Goal: Task Accomplishment & Management: Complete application form

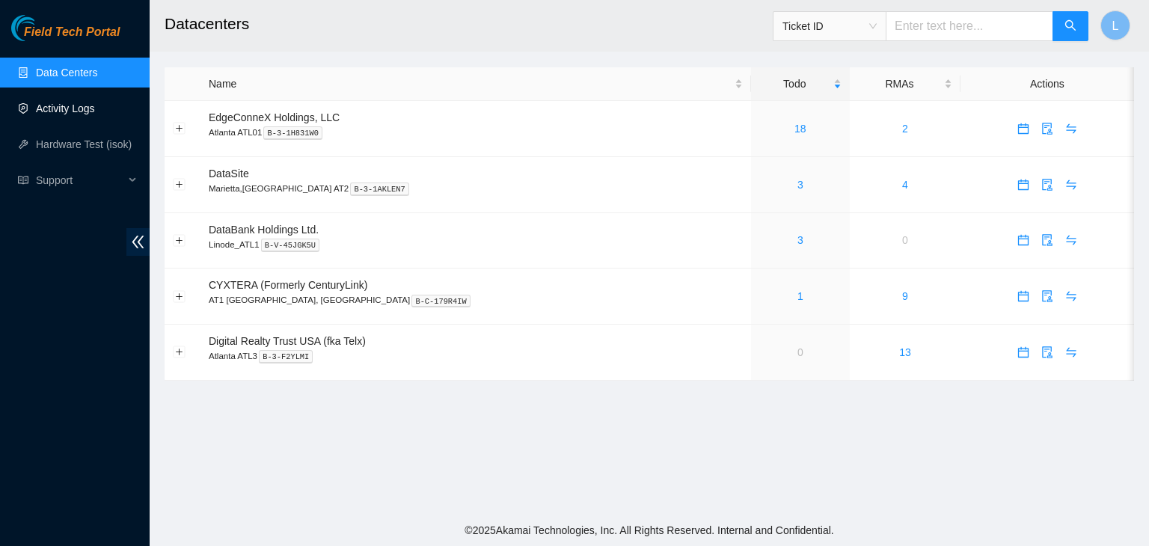
click at [78, 109] on link "Activity Logs" at bounding box center [65, 109] width 59 height 12
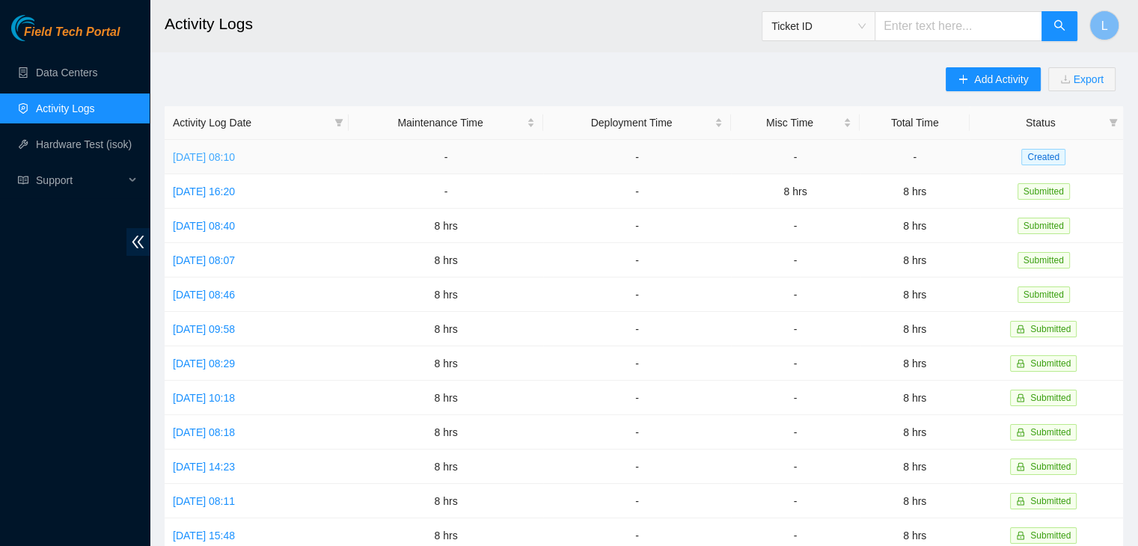
click at [205, 159] on link "[DATE] 08:10" at bounding box center [204, 157] width 62 height 12
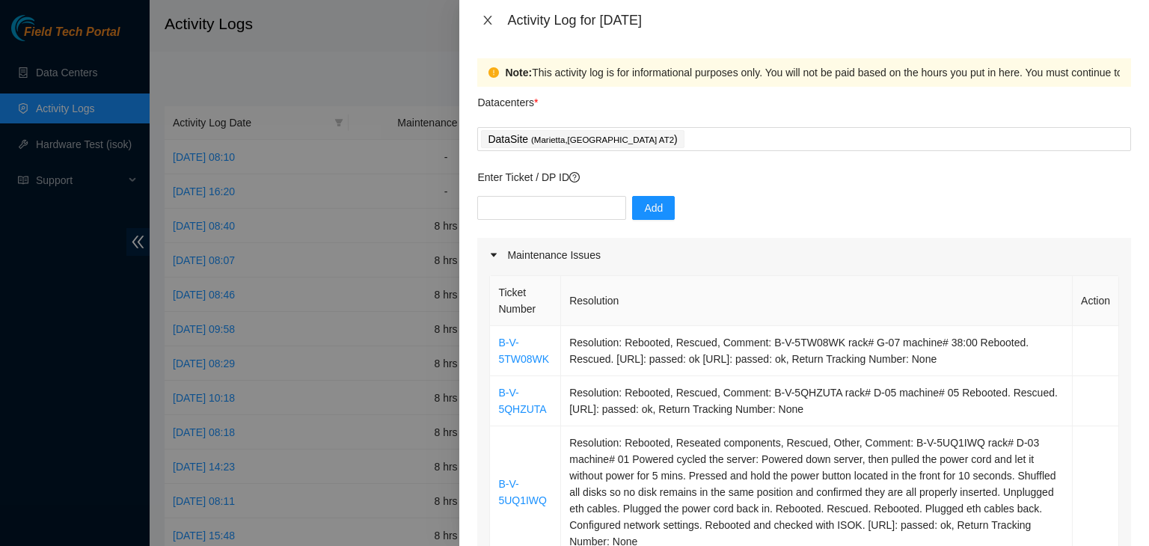
click at [489, 21] on icon "close" at bounding box center [488, 20] width 8 height 9
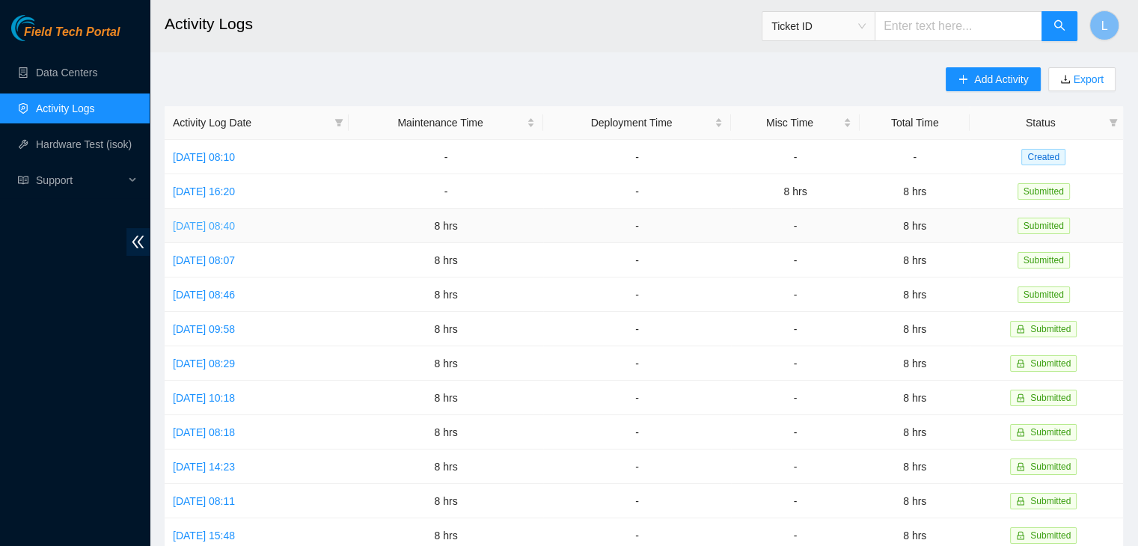
click at [208, 231] on link "[DATE] 08:40" at bounding box center [204, 226] width 62 height 12
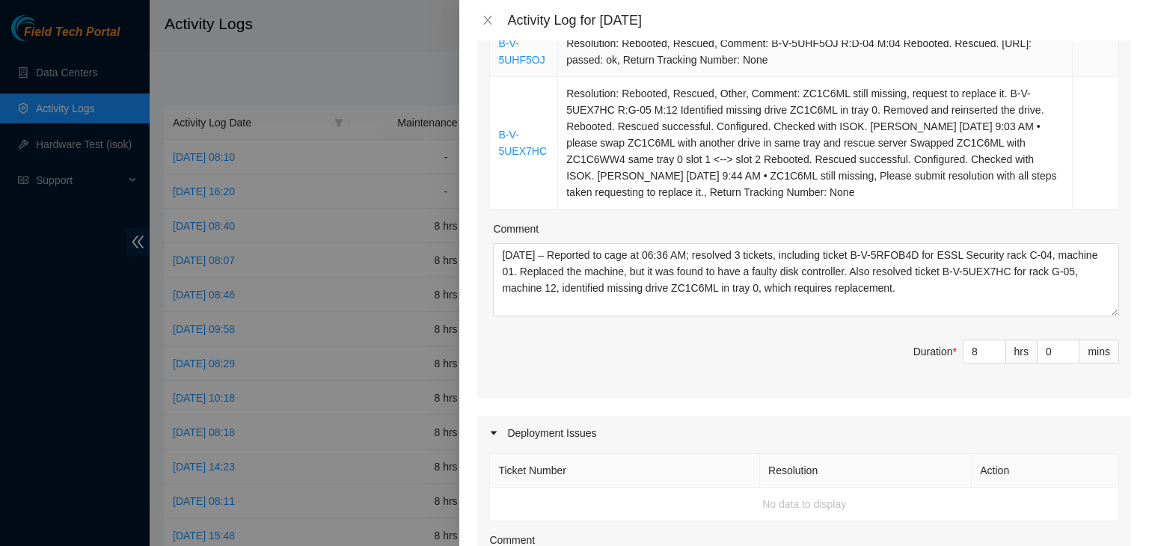
scroll to position [449, 0]
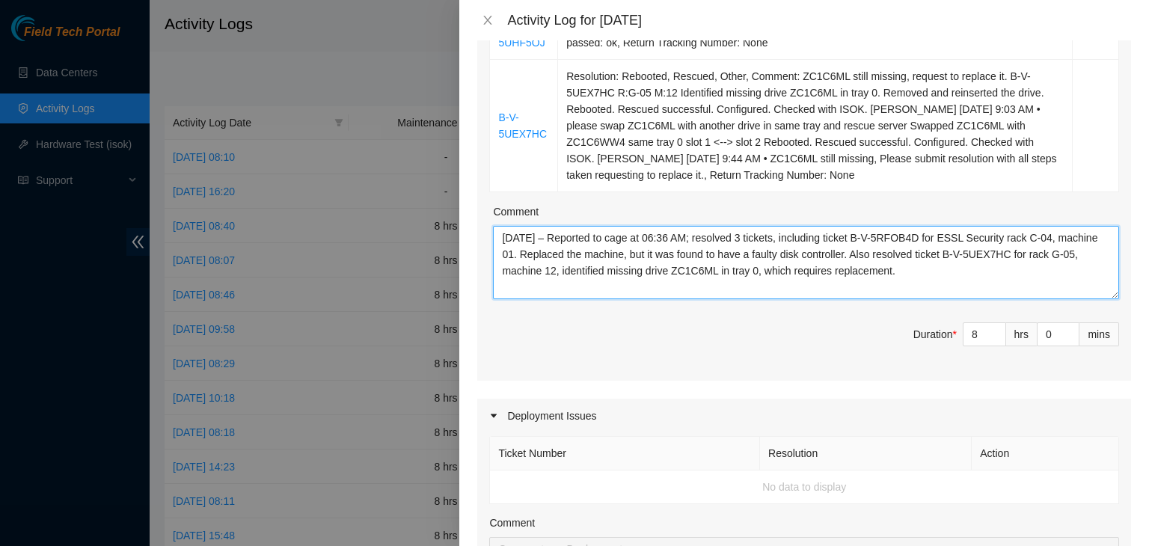
drag, startPoint x: 948, startPoint y: 290, endPoint x: 488, endPoint y: 253, distance: 461.7
click at [488, 253] on div "Ticket Number Resolution Action B-V-5RFOB4D Resolution: Rebooted, Replaced Mach…" at bounding box center [804, 101] width 654 height 557
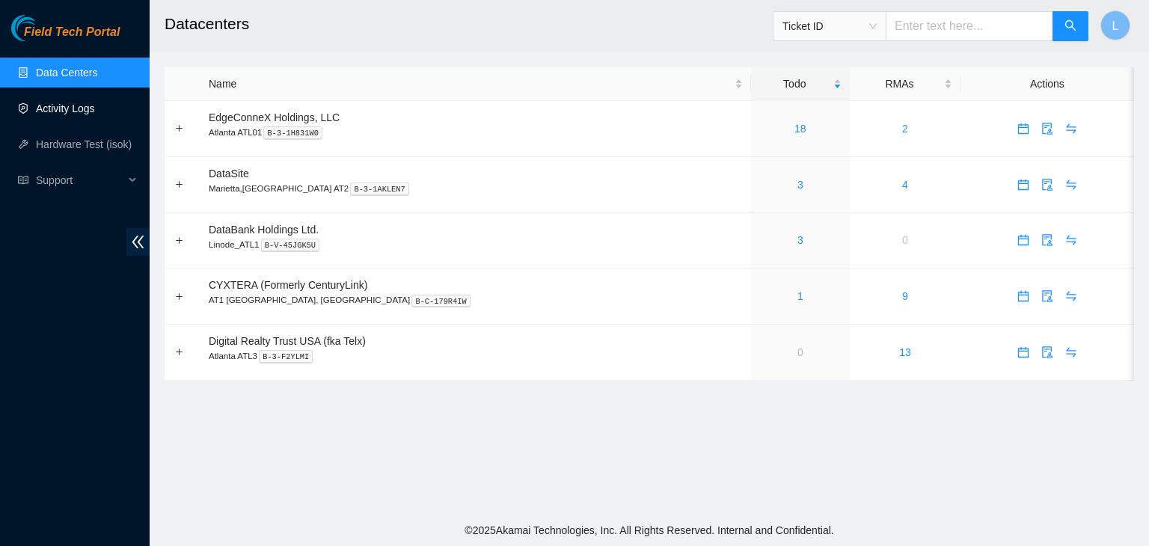
click at [77, 112] on link "Activity Logs" at bounding box center [65, 109] width 59 height 12
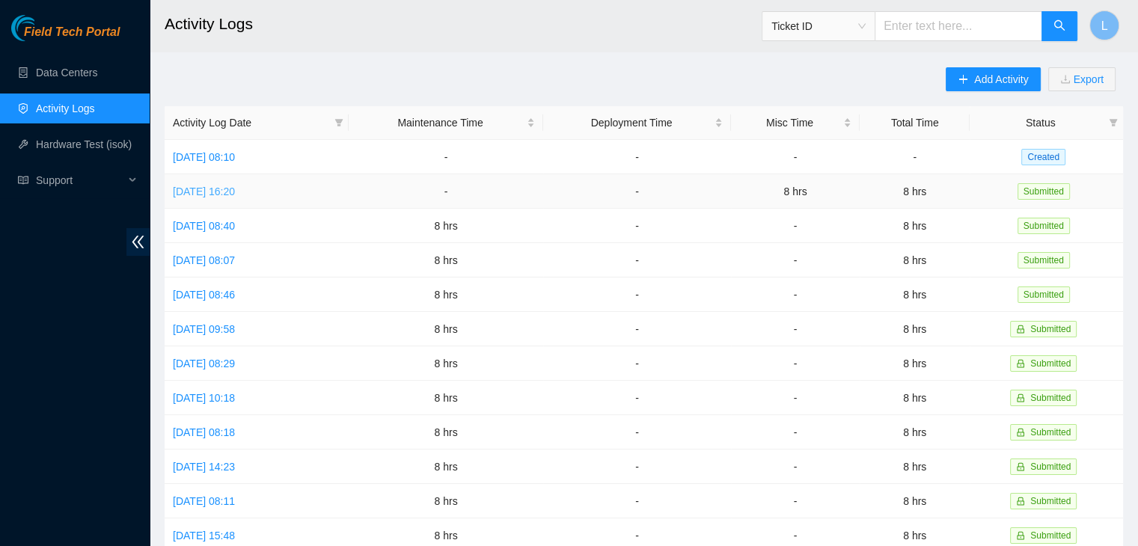
click at [235, 191] on link "[DATE] 16:20" at bounding box center [204, 192] width 62 height 12
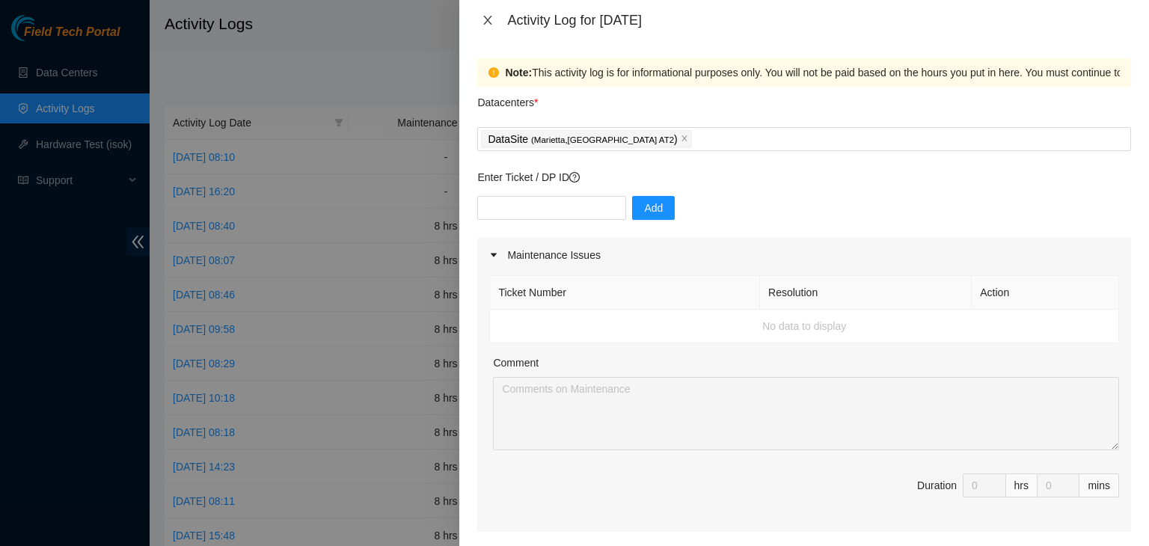
click at [487, 21] on icon "close" at bounding box center [488, 20] width 8 height 9
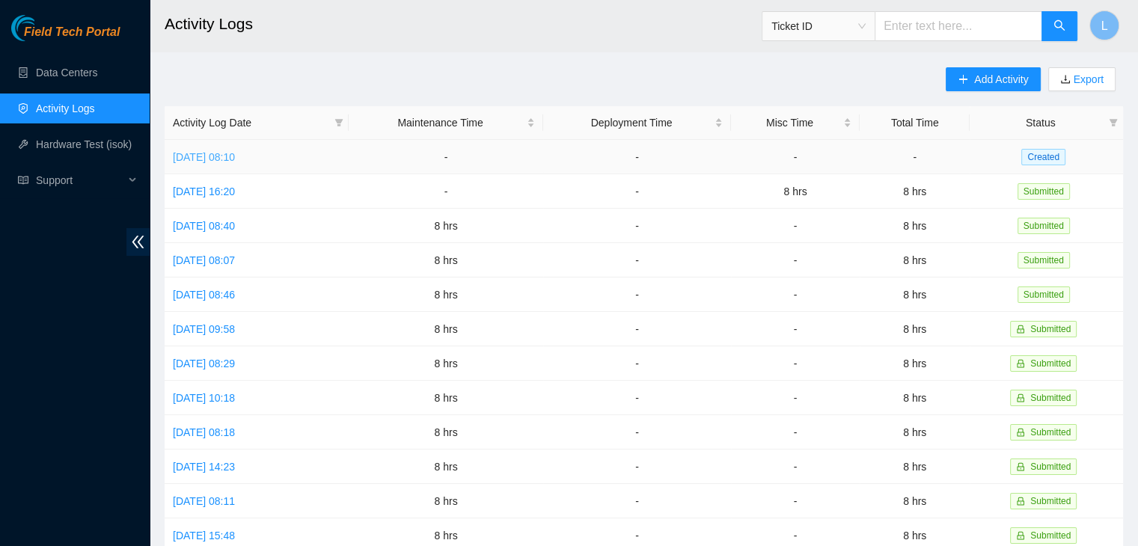
click at [204, 159] on link "[DATE] 08:10" at bounding box center [204, 157] width 62 height 12
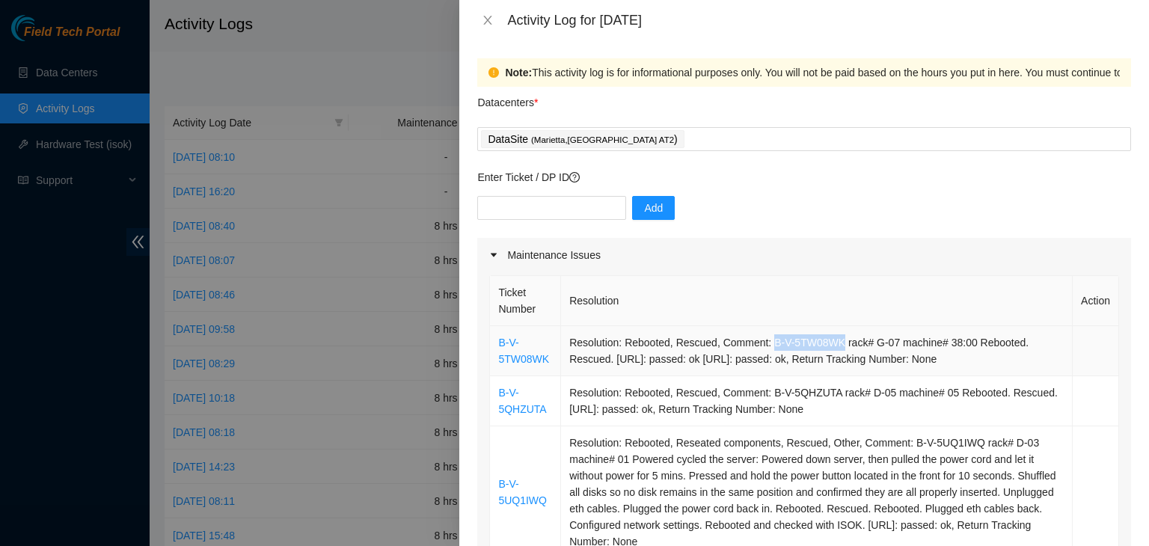
drag, startPoint x: 766, startPoint y: 345, endPoint x: 832, endPoint y: 339, distance: 66.9
click at [832, 339] on td "Resolution: Rebooted, Rescued, Comment: B-V-5TW08WK rack# G-07 machine# 38:00 R…" at bounding box center [817, 351] width 512 height 50
copy td "B-V-5TW08WK"
click at [531, 201] on input "text" at bounding box center [551, 208] width 149 height 24
paste input "B-V-5TW08WK"
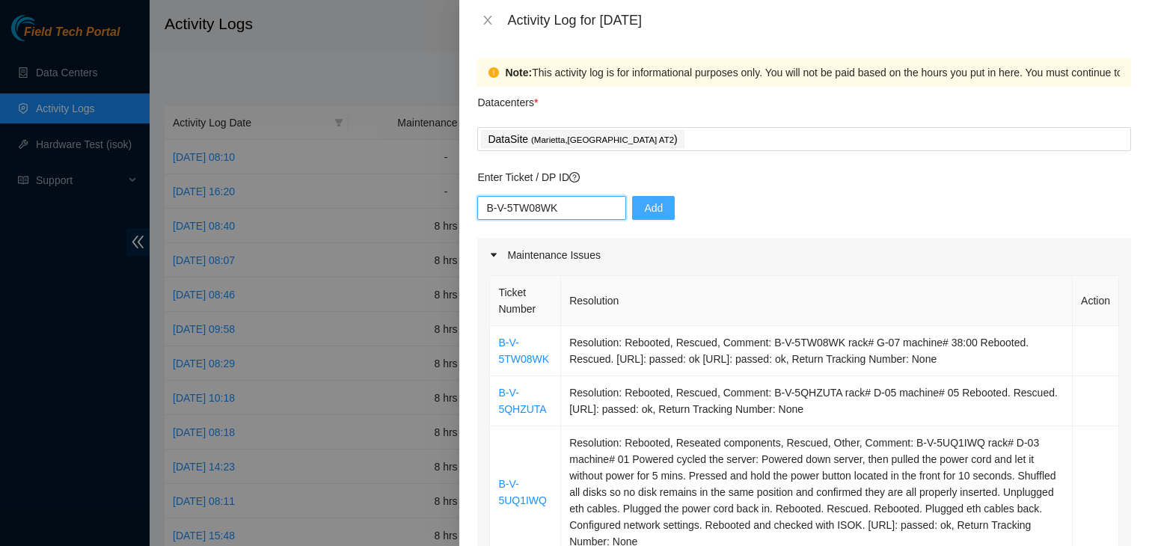
type input "B-V-5TW08WK"
click at [644, 213] on span "Add" at bounding box center [653, 208] width 19 height 16
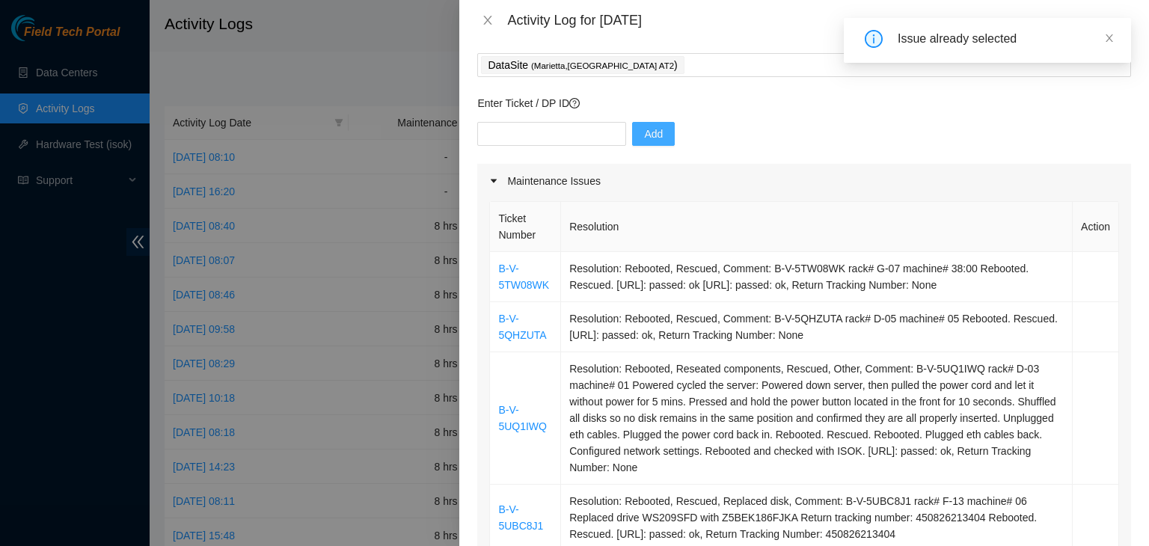
scroll to position [75, 0]
drag, startPoint x: 766, startPoint y: 318, endPoint x: 832, endPoint y: 317, distance: 66.6
click at [832, 317] on td "Resolution: Rebooted, Rescued, Comment: B-V-5QHZUTA rack# D-05 machine# 05 Rebo…" at bounding box center [817, 327] width 512 height 50
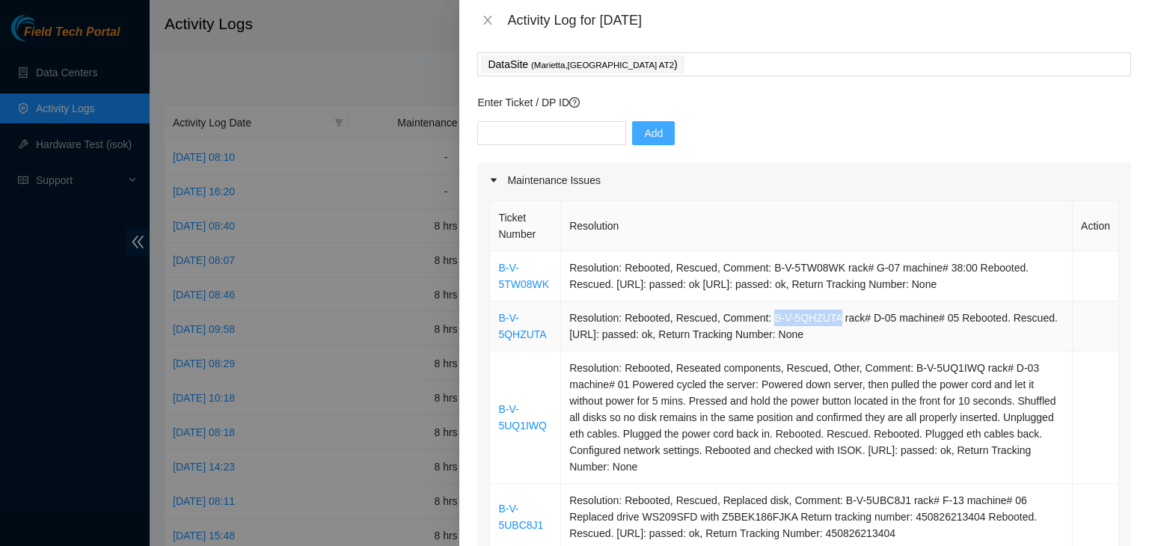
copy td "B-V-5QHZUTA"
click at [533, 129] on input "text" at bounding box center [551, 133] width 149 height 24
paste input "B-V-5QHZUTA"
type input "B-V-5QHZUTA"
click at [644, 138] on span "Add" at bounding box center [653, 133] width 19 height 16
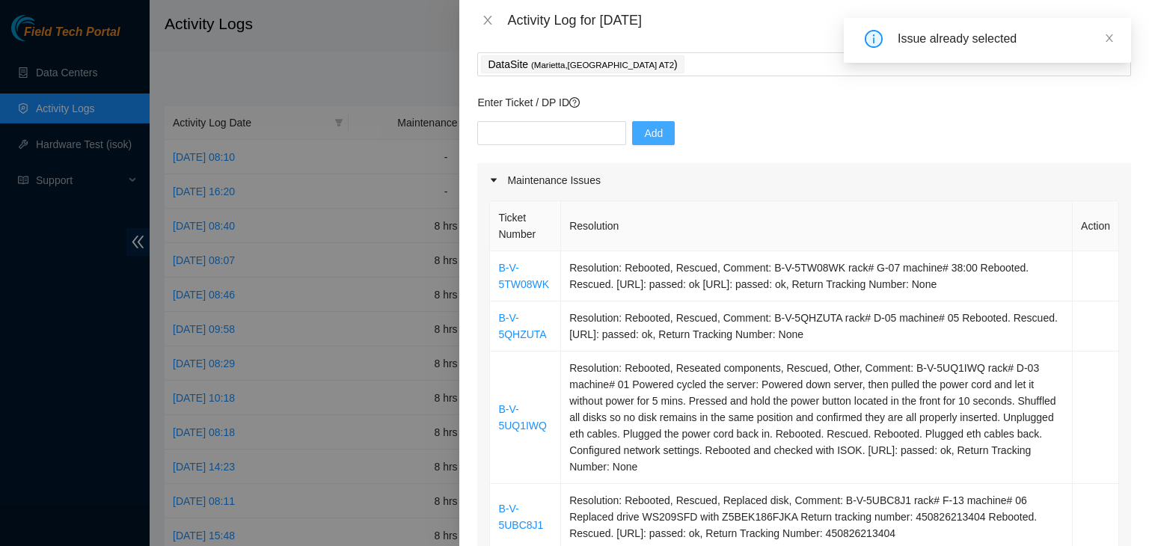
scroll to position [150, 0]
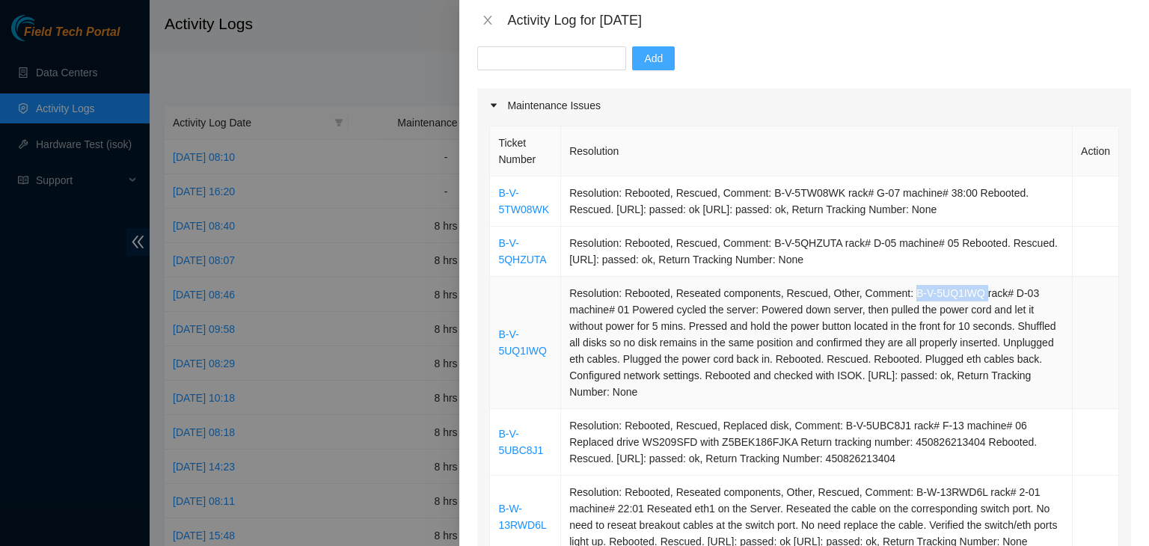
drag, startPoint x: 905, startPoint y: 296, endPoint x: 974, endPoint y: 288, distance: 68.6
click at [974, 288] on td "Resolution: Rebooted, Reseated components, Rescued, Other, Comment: B-V-5UQ1IWQ…" at bounding box center [817, 343] width 512 height 132
drag, startPoint x: 972, startPoint y: 293, endPoint x: 907, endPoint y: 294, distance: 65.1
click at [907, 294] on td "Resolution: Rebooted, Reseated components, Rescued, Other, Comment: B-V-5UQ1IWQ…" at bounding box center [817, 343] width 512 height 132
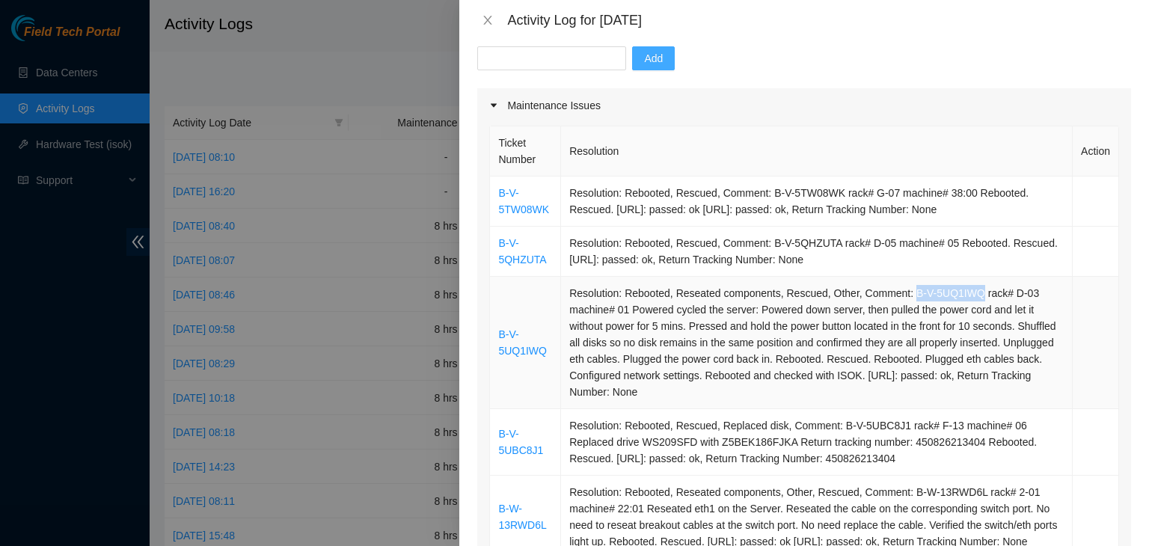
copy td "B-V-5UQ1IWQ"
click at [516, 59] on input "text" at bounding box center [551, 58] width 149 height 24
paste input "B-V-5UQ1IWQ"
type input "B-V-5UQ1IWQ"
click at [644, 61] on span "Add" at bounding box center [653, 58] width 19 height 16
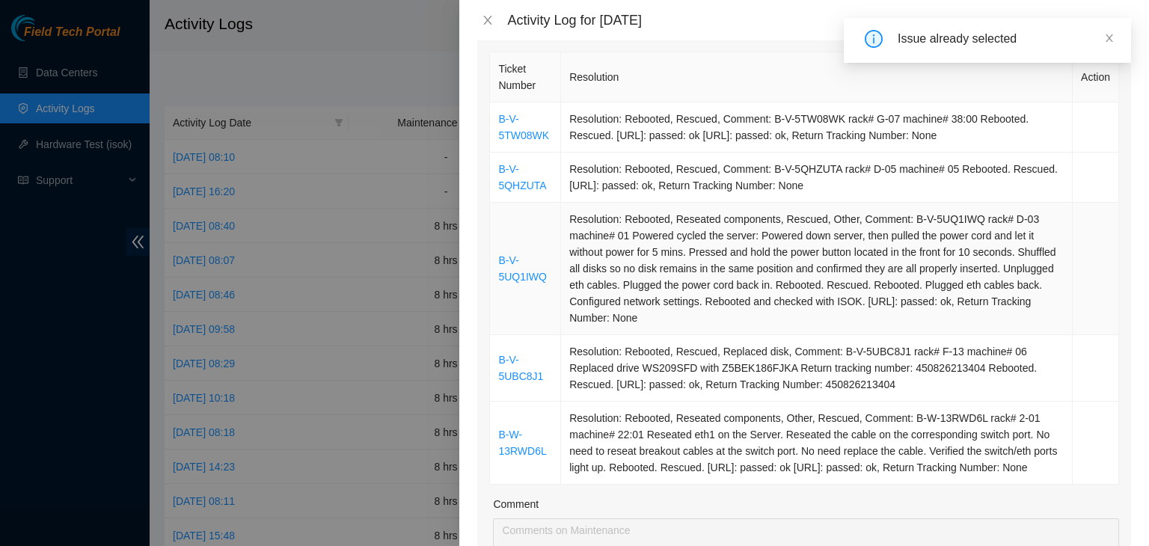
scroll to position [224, 0]
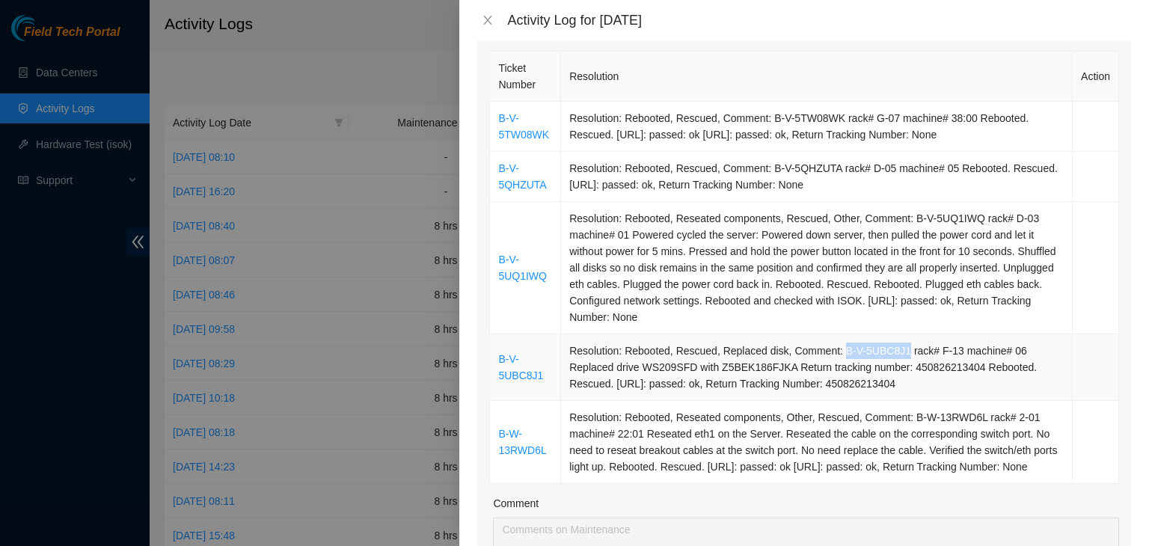
drag, startPoint x: 834, startPoint y: 352, endPoint x: 893, endPoint y: 345, distance: 59.5
click at [893, 345] on td "Resolution: Rebooted, Rescued, Replaced disk, Comment: B-V-5UBC8J1 rack# F-13 m…" at bounding box center [817, 367] width 512 height 67
copy td "B-V-5UBC8J1"
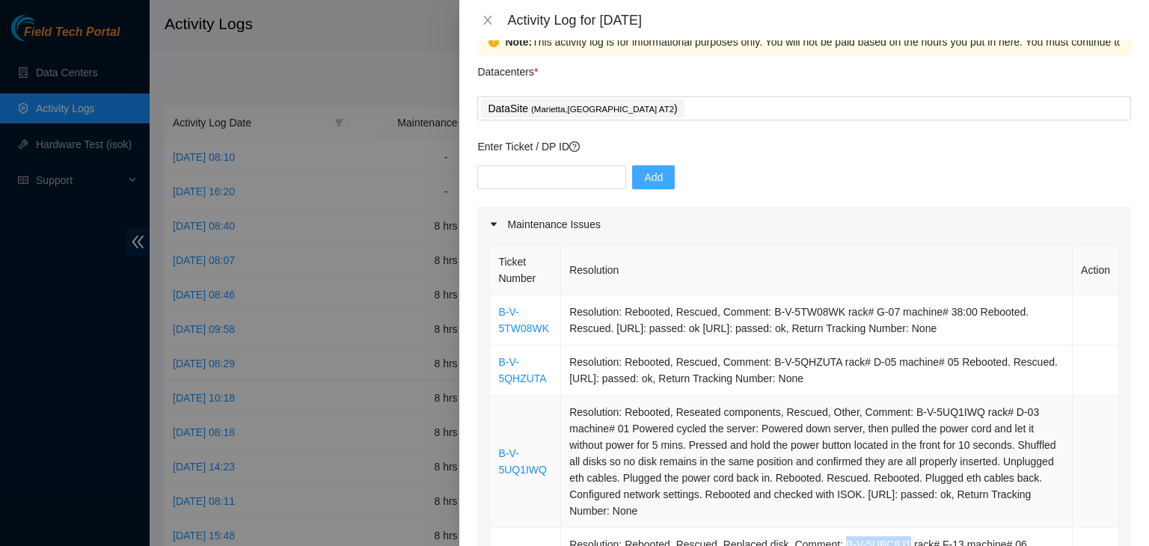
scroll to position [0, 0]
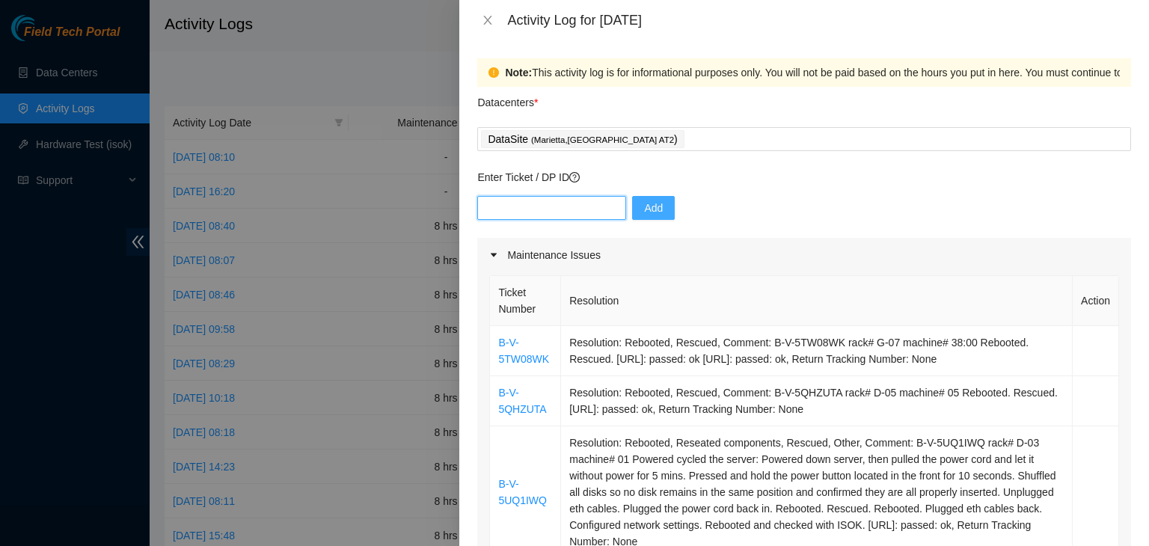
click at [551, 213] on input "text" at bounding box center [551, 208] width 149 height 24
paste input "B-V-5UBC8J1"
type input "B-V-5UBC8J1"
click at [650, 207] on span "Add" at bounding box center [653, 208] width 19 height 16
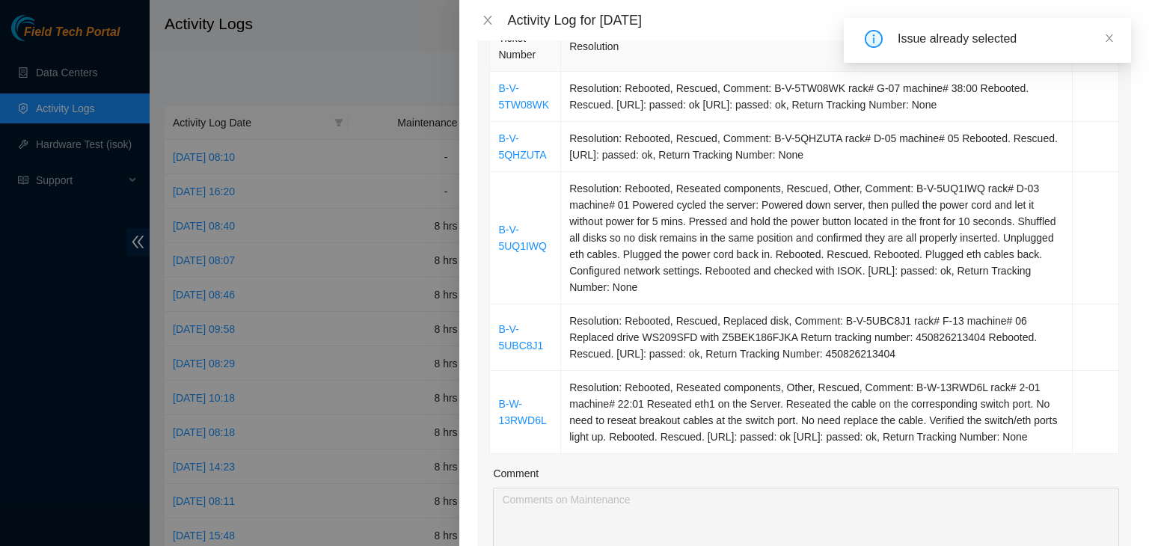
scroll to position [299, 0]
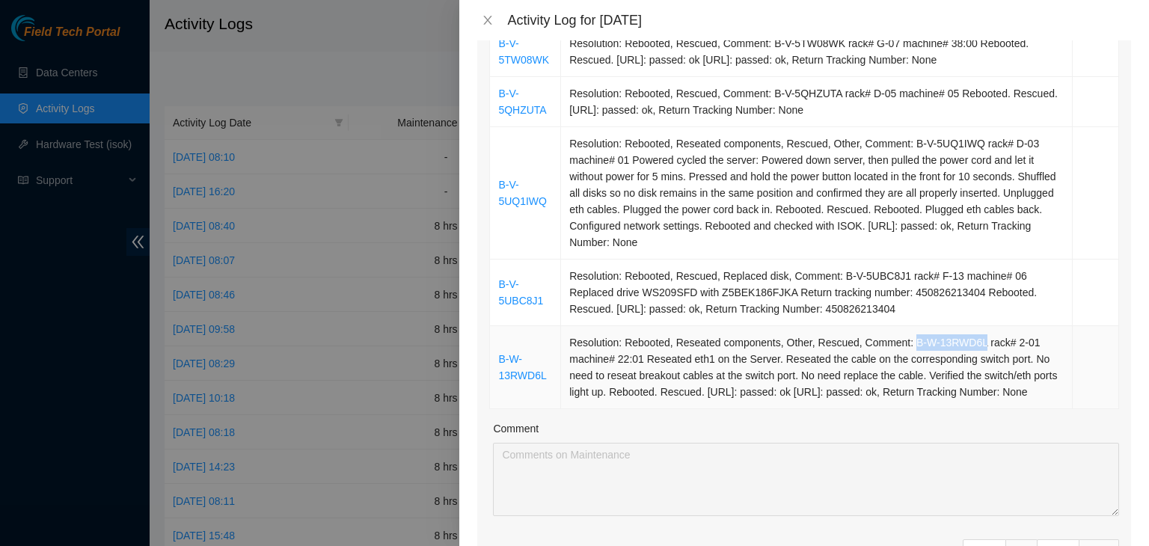
drag, startPoint x: 905, startPoint y: 345, endPoint x: 972, endPoint y: 336, distance: 67.2
click at [972, 336] on td "Resolution: Rebooted, Reseated components, Other, Rescued, Comment: B-W-13RWD6L…" at bounding box center [817, 367] width 512 height 83
copy td "B-W-13RWD6L"
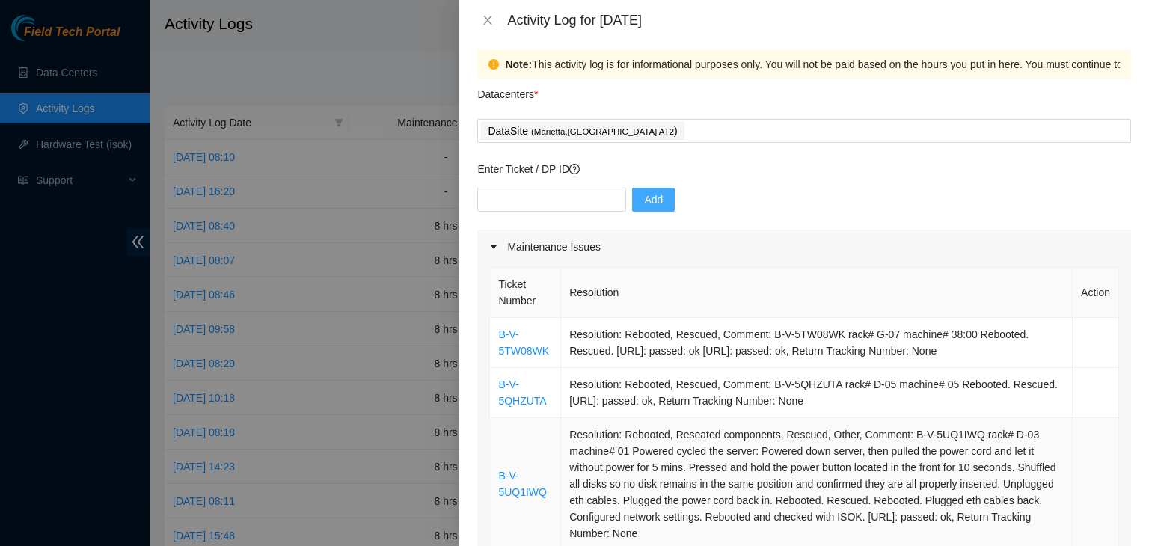
scroll to position [0, 0]
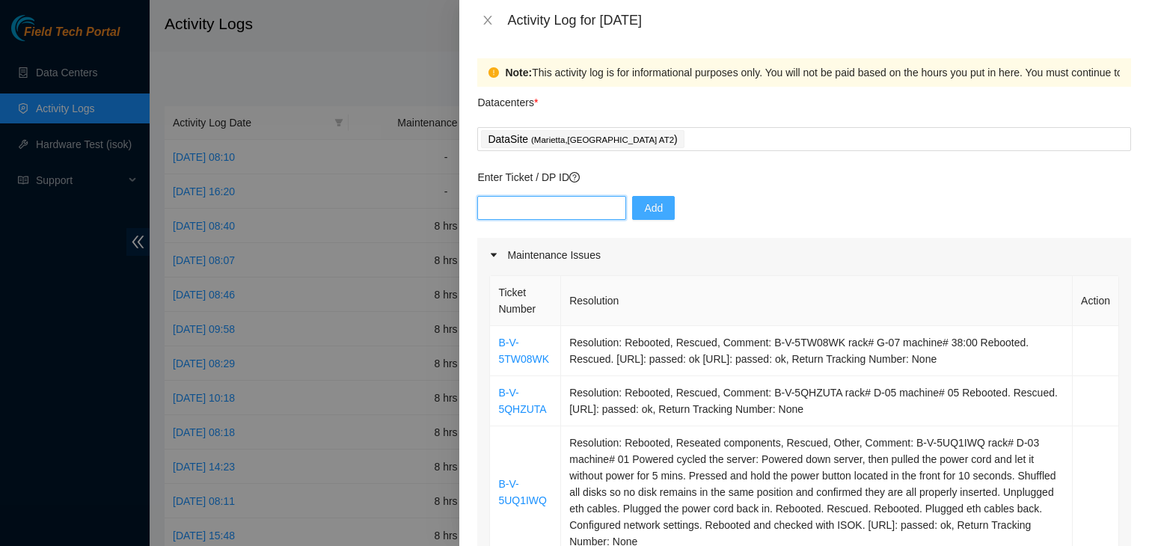
click at [536, 201] on input "text" at bounding box center [551, 208] width 149 height 24
paste input "B-W-13RWD6L"
type input "B-W-13RWD6L"
click at [656, 213] on button "Add" at bounding box center [653, 208] width 43 height 24
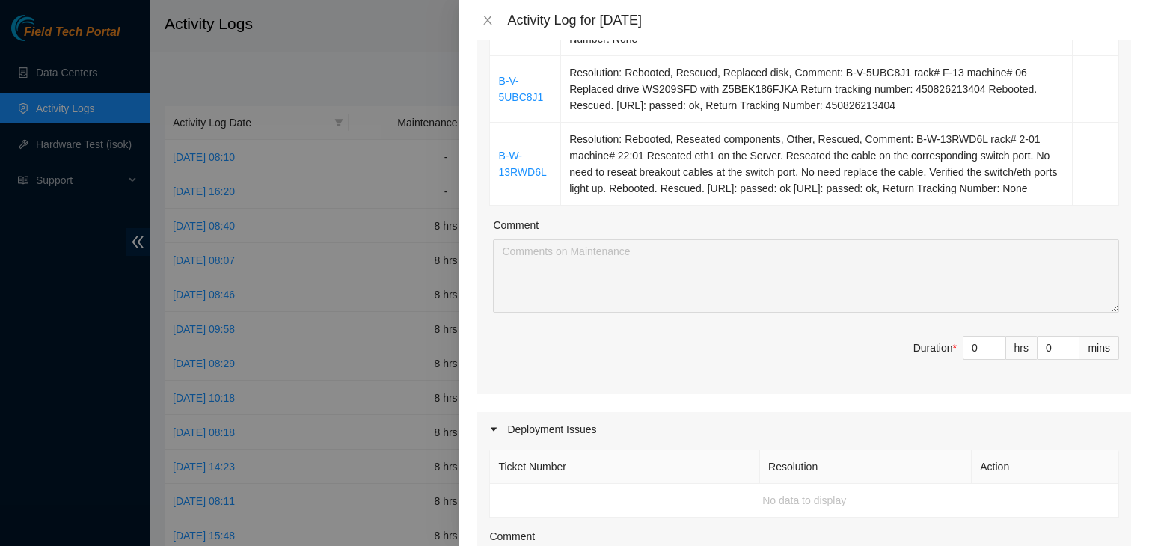
scroll to position [524, 0]
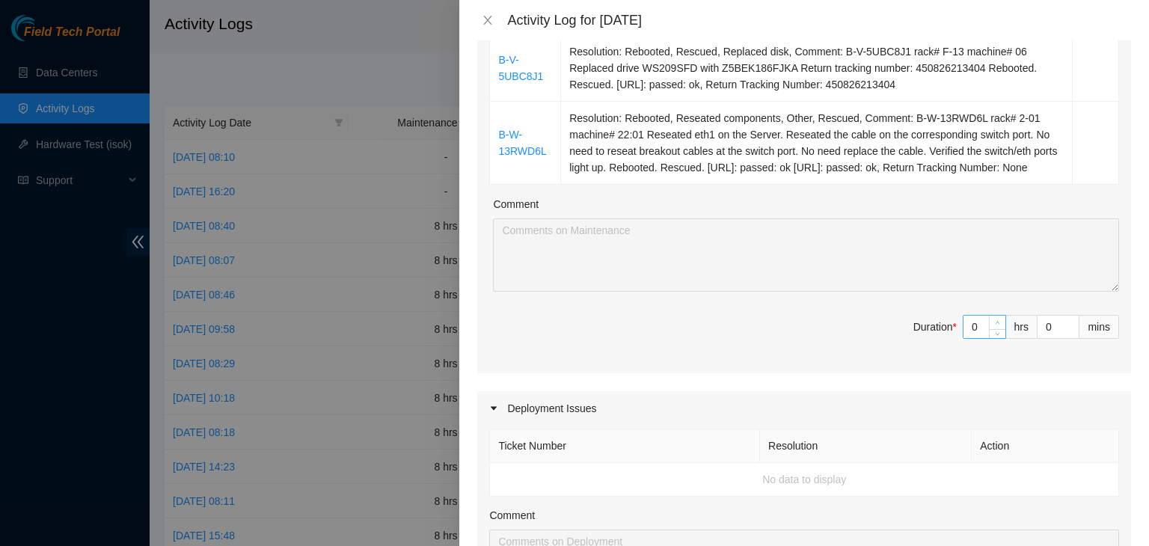
type input "1"
click at [995, 326] on icon "up" at bounding box center [997, 322] width 5 height 5
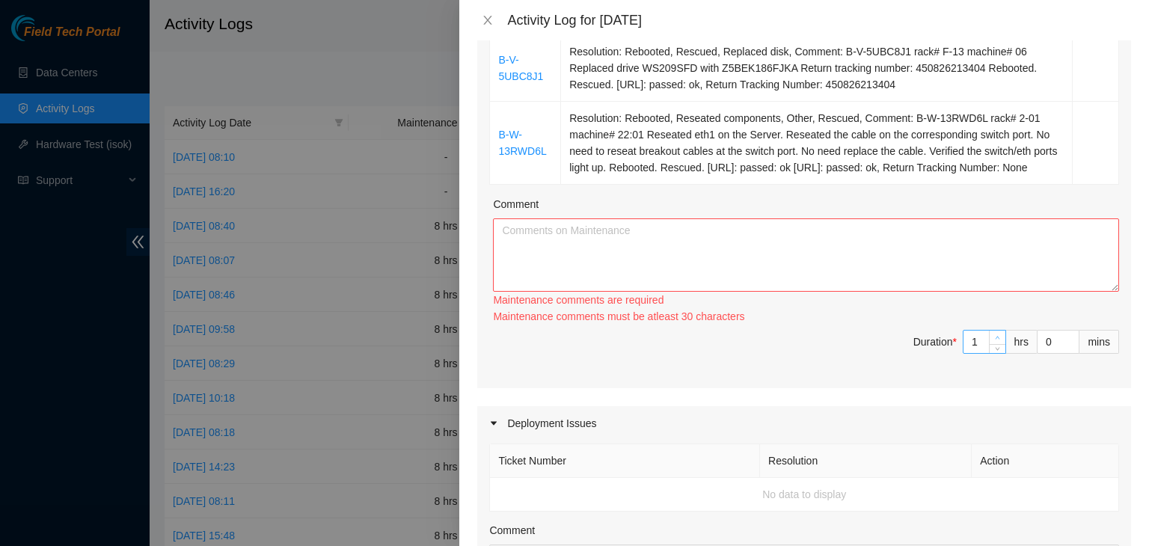
click at [986, 325] on div "Maintenance comments must be atleast 30 characters" at bounding box center [806, 316] width 626 height 16
type input "2"
click at [989, 344] on span "Increase Value" at bounding box center [997, 337] width 16 height 13
type input "3"
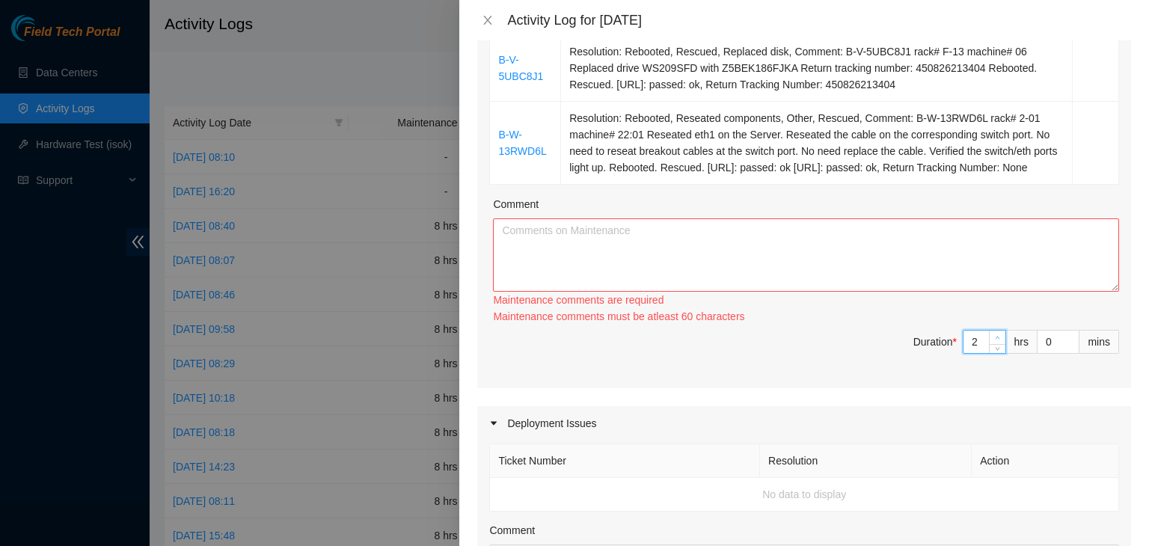
type input "3"
click at [995, 340] on icon "up" at bounding box center [997, 337] width 5 height 5
type input "4"
click at [995, 340] on icon "up" at bounding box center [997, 337] width 5 height 5
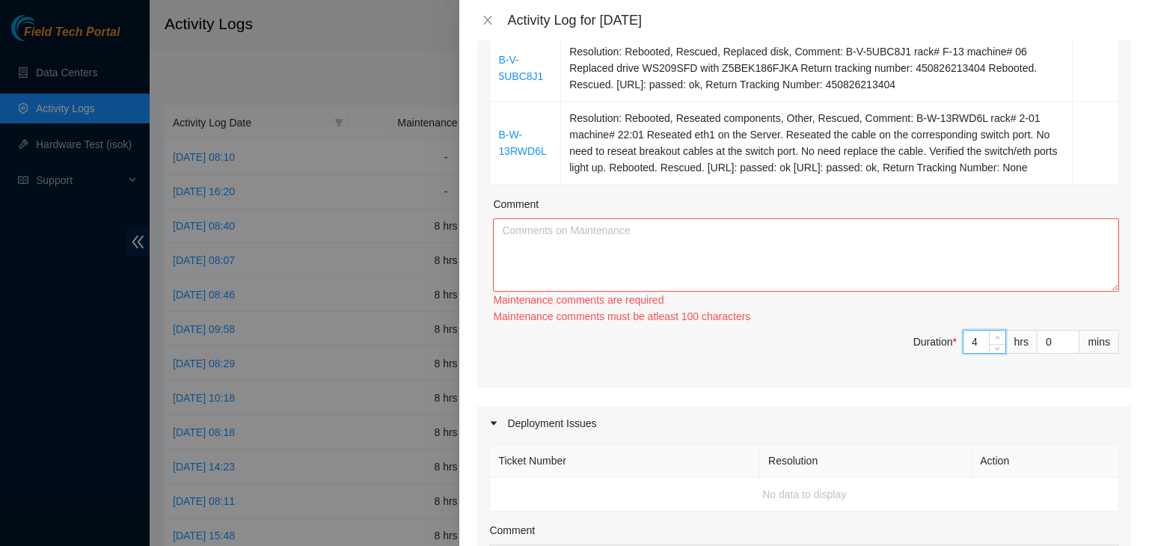
type input "5"
click at [995, 340] on icon "up" at bounding box center [997, 337] width 5 height 5
type input "6"
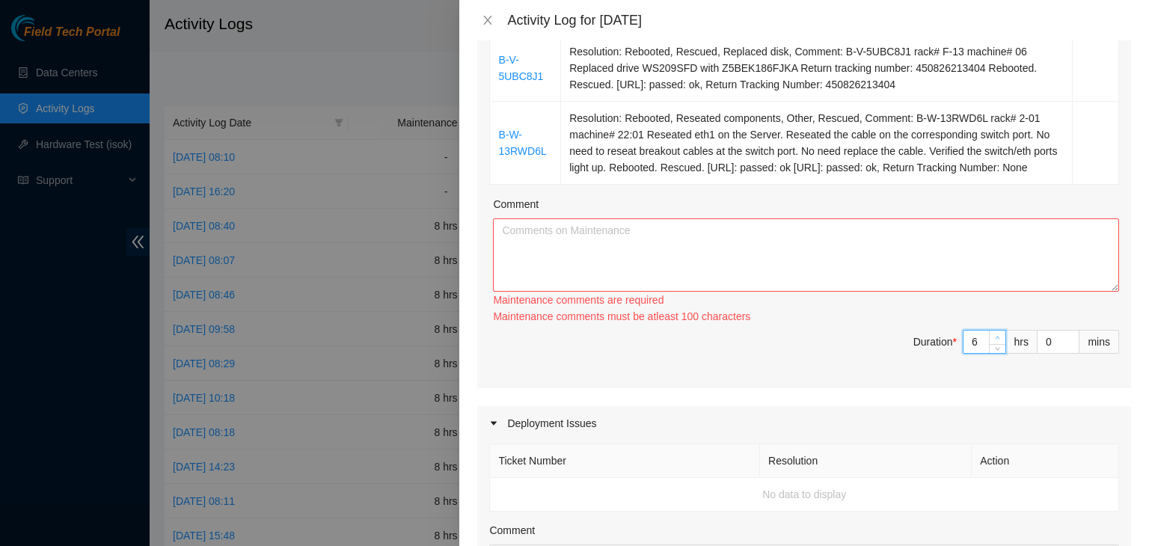
click at [995, 340] on icon "up" at bounding box center [997, 337] width 5 height 5
type input "7"
click at [995, 340] on icon "up" at bounding box center [997, 337] width 5 height 5
type input "8"
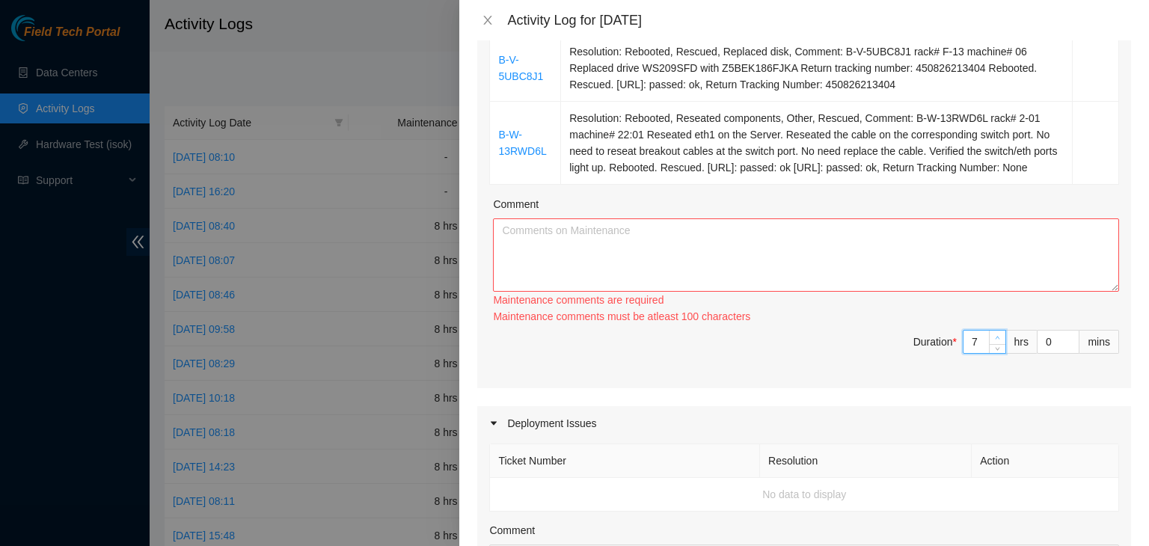
type input "8"
click at [995, 340] on icon "up" at bounding box center [997, 337] width 5 height 5
type input "9"
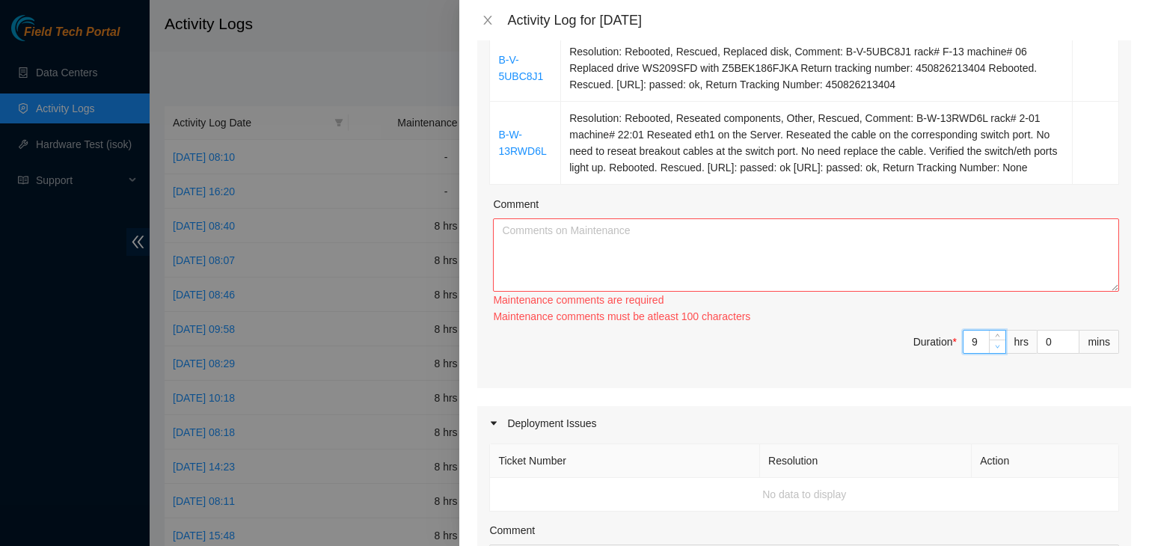
type input "8"
click at [995, 349] on icon "down" at bounding box center [997, 346] width 5 height 5
click at [898, 291] on textarea "Comment" at bounding box center [806, 255] width 626 height 73
paste textarea "[DATE] – Reported to cage at 06:36 AM; resolved 3 tickets, including ticket B-V…"
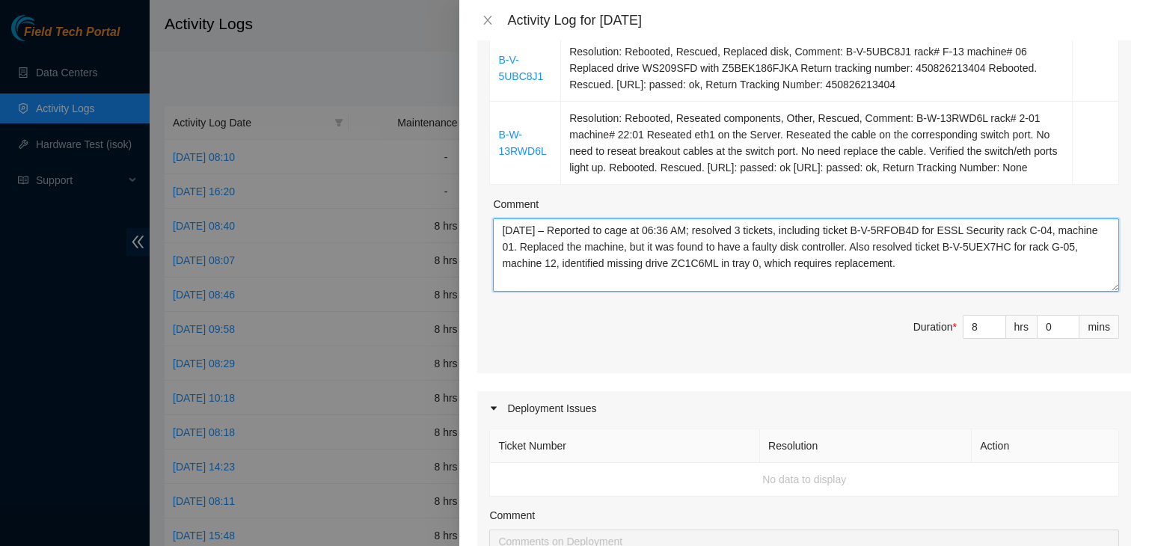
click at [528, 244] on textarea "[DATE] – Reported to cage at 06:36 AM; resolved 3 tickets, including ticket B-V…" at bounding box center [806, 255] width 626 height 73
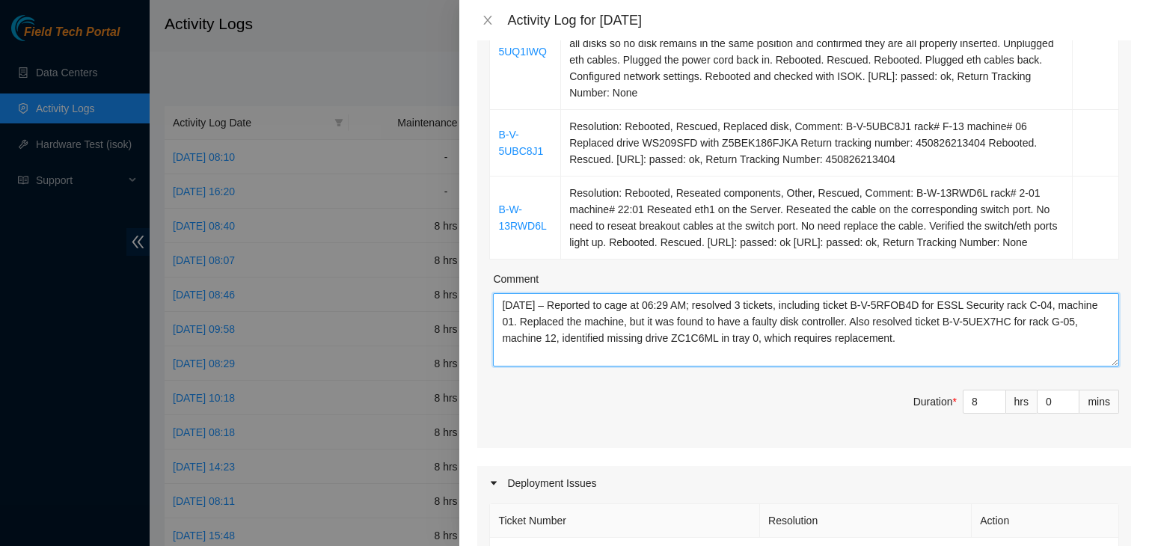
click at [753, 320] on textarea "08/22/2025 – Reported to cage at 06:29 AM; resolved 3 tickets, including ticket…" at bounding box center [806, 329] width 626 height 73
drag, startPoint x: 796, startPoint y: 318, endPoint x: 924, endPoint y: 355, distance: 133.1
click at [924, 355] on textarea "08/22/2025 – Reported to cage at 06:29 AM; resolved 5 tickets, including ticket…" at bounding box center [806, 329] width 626 height 73
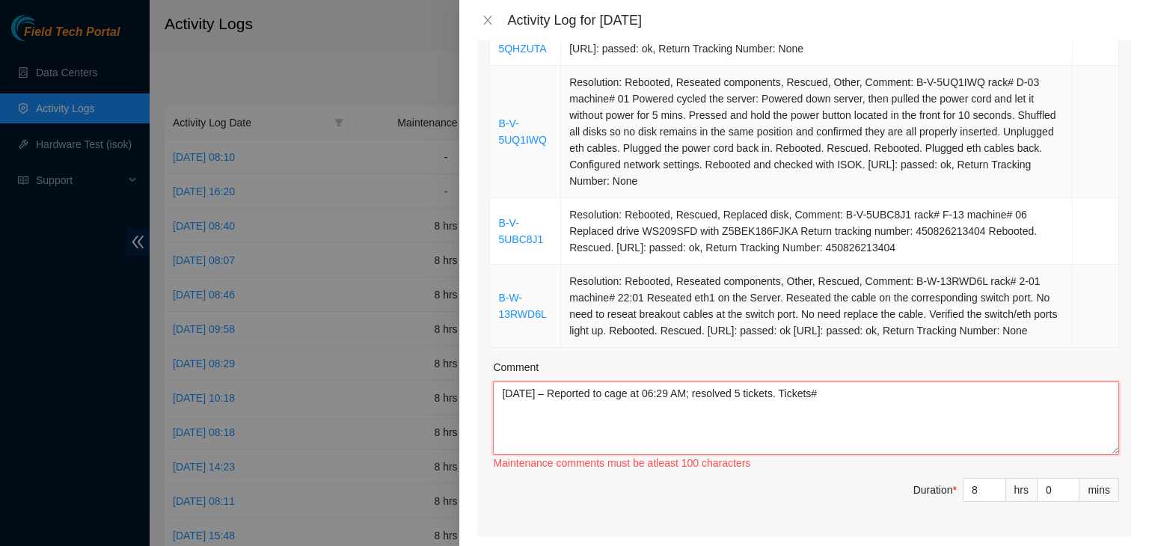
scroll to position [374, 0]
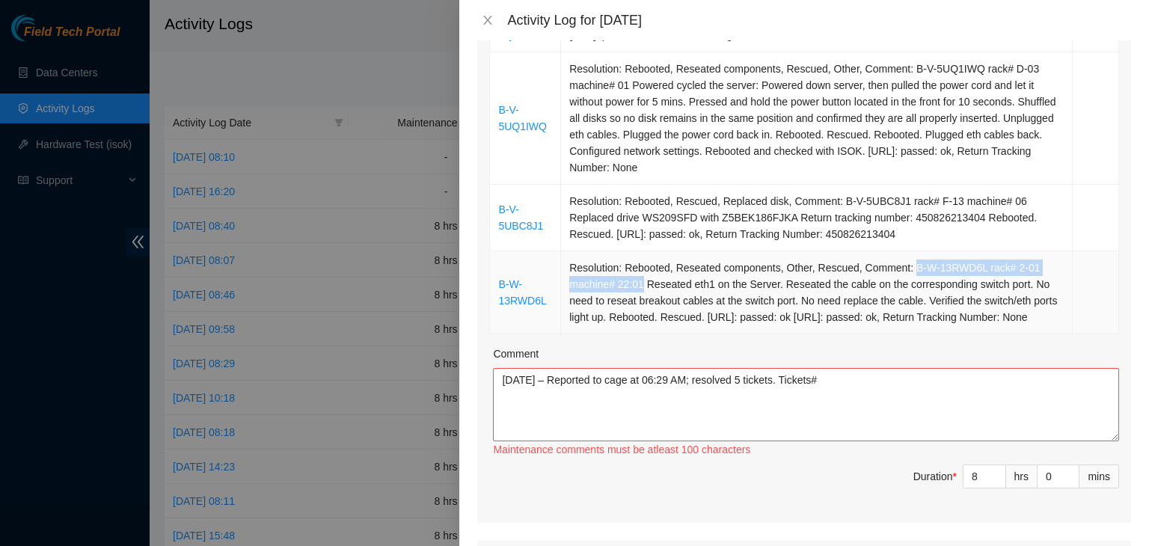
drag, startPoint x: 904, startPoint y: 267, endPoint x: 638, endPoint y: 283, distance: 266.9
click at [638, 283] on td "Resolution: Rebooted, Reseated components, Other, Rescued, Comment: B-W-13RWD6L…" at bounding box center [817, 292] width 512 height 83
copy td "B-W-13RWD6L rack# 2-01 machine# 22:01"
click at [853, 397] on textarea "08/22/2025 – Reported to cage at 06:29 AM; resolved 5 tickets. Tickets#" at bounding box center [806, 404] width 626 height 73
paste textarea "B-W-13RWD6L rack# 2-01 machine# 22:01"
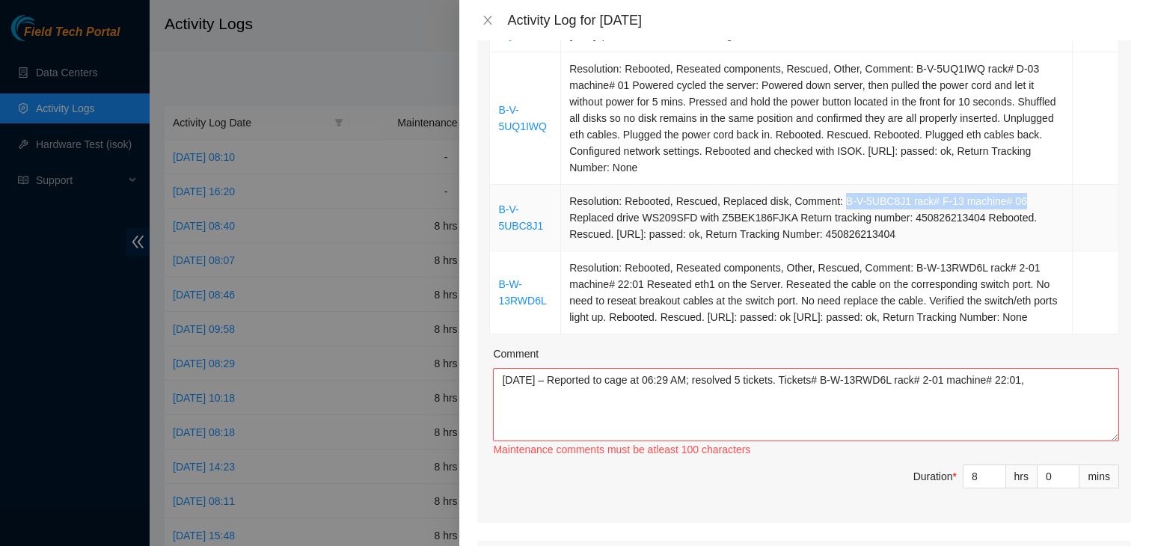
drag, startPoint x: 833, startPoint y: 201, endPoint x: 1006, endPoint y: 201, distance: 172.9
click at [1006, 201] on td "Resolution: Rebooted, Rescued, Replaced disk, Comment: B-V-5UBC8J1 rack# F-13 m…" at bounding box center [817, 218] width 512 height 67
copy td "B-V-5UBC8J1 rack# F-13 machine# 06"
click at [1045, 399] on textarea "08/22/2025 – Reported to cage at 06:29 AM; resolved 5 tickets. Tickets# B-W-13R…" at bounding box center [806, 404] width 626 height 73
paste textarea "B-V-5UBC8J1 rack# F-13 machine# 06"
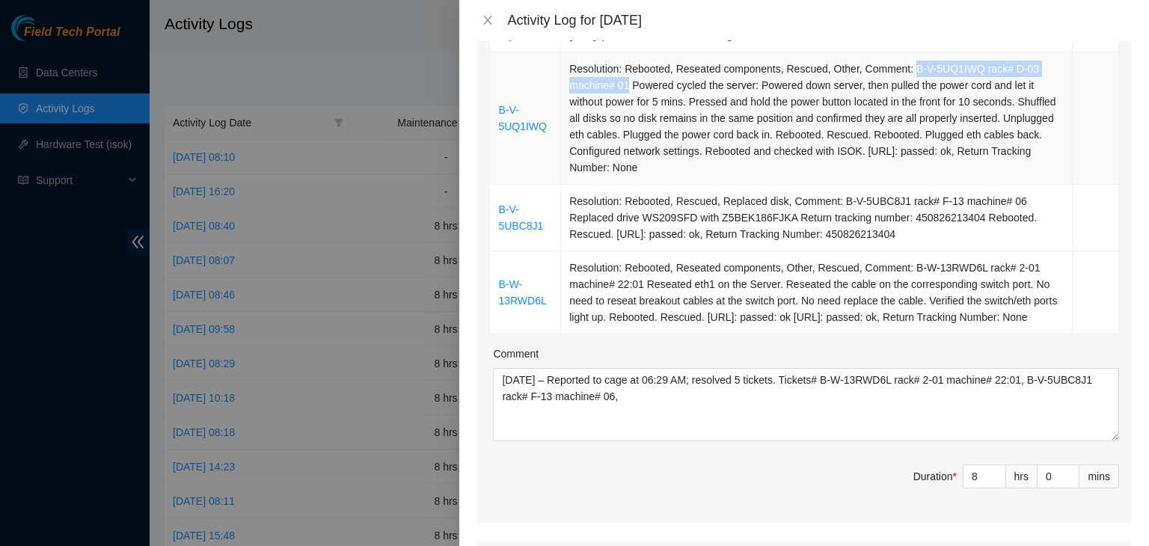
drag, startPoint x: 905, startPoint y: 70, endPoint x: 625, endPoint y: 85, distance: 281.1
click at [625, 85] on td "Resolution: Rebooted, Reseated components, Rescued, Other, Comment: B-V-5UQ1IWQ…" at bounding box center [817, 118] width 512 height 132
copy td "B-V-5UQ1IWQ rack# D-03 machine# 01"
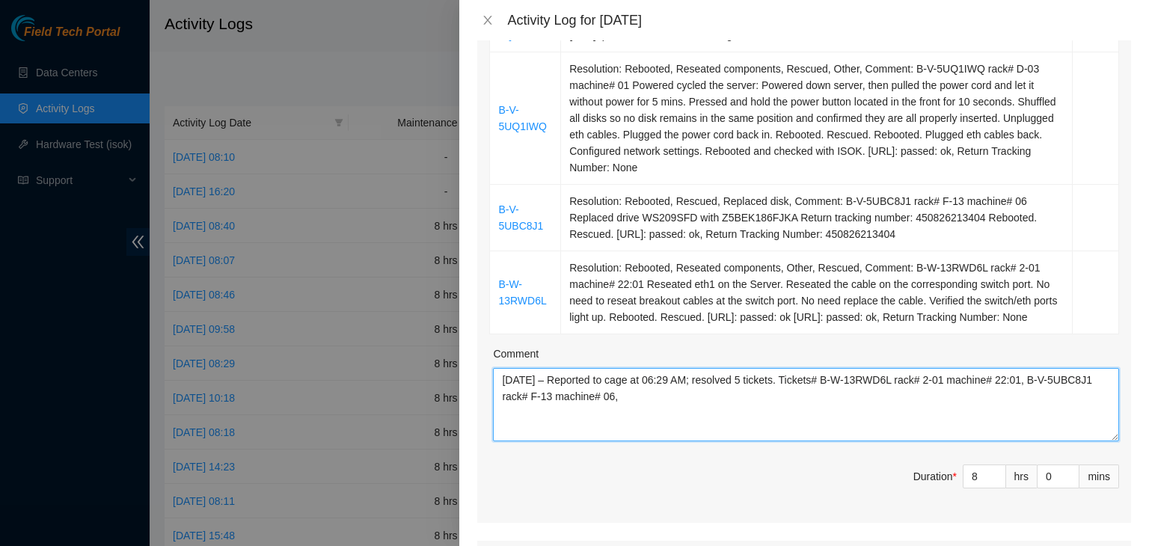
click at [669, 414] on textarea "08/22/2025 – Reported to cage at 06:29 AM; resolved 5 tickets. Tickets# B-W-13R…" at bounding box center [806, 404] width 626 height 73
paste textarea "B-V-5UQ1IWQ rack# D-03 machine# 01"
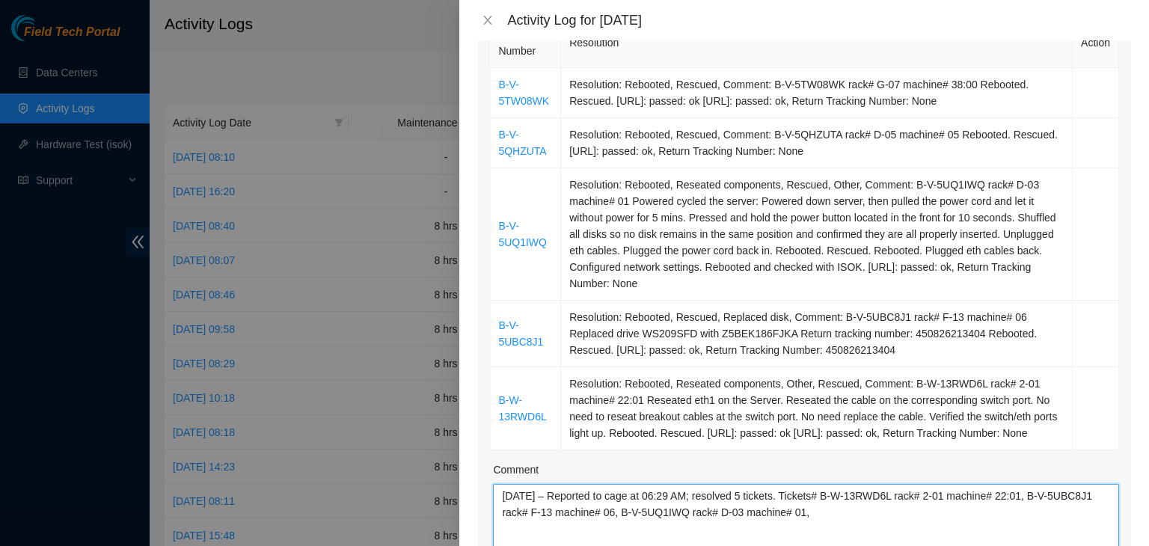
scroll to position [224, 0]
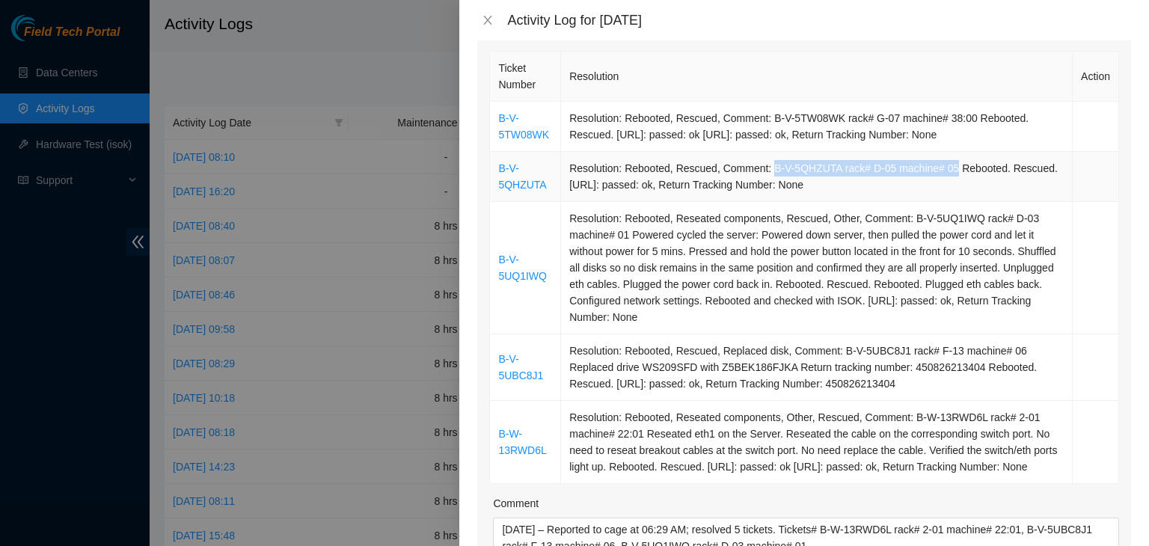
drag, startPoint x: 767, startPoint y: 168, endPoint x: 947, endPoint y: 159, distance: 179.8
click at [947, 159] on td "Resolution: Rebooted, Rescued, Comment: B-V-5QHZUTA rack# D-05 machine# 05 Rebo…" at bounding box center [817, 177] width 512 height 50
copy td "B-V-5QHZUTA rack# D-05 machine# 05"
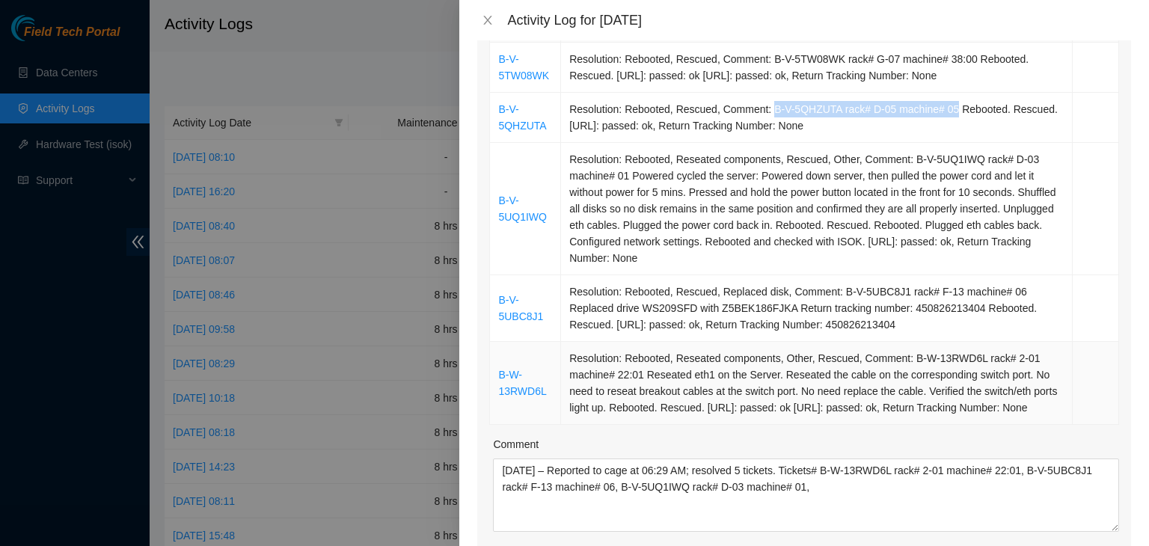
scroll to position [449, 0]
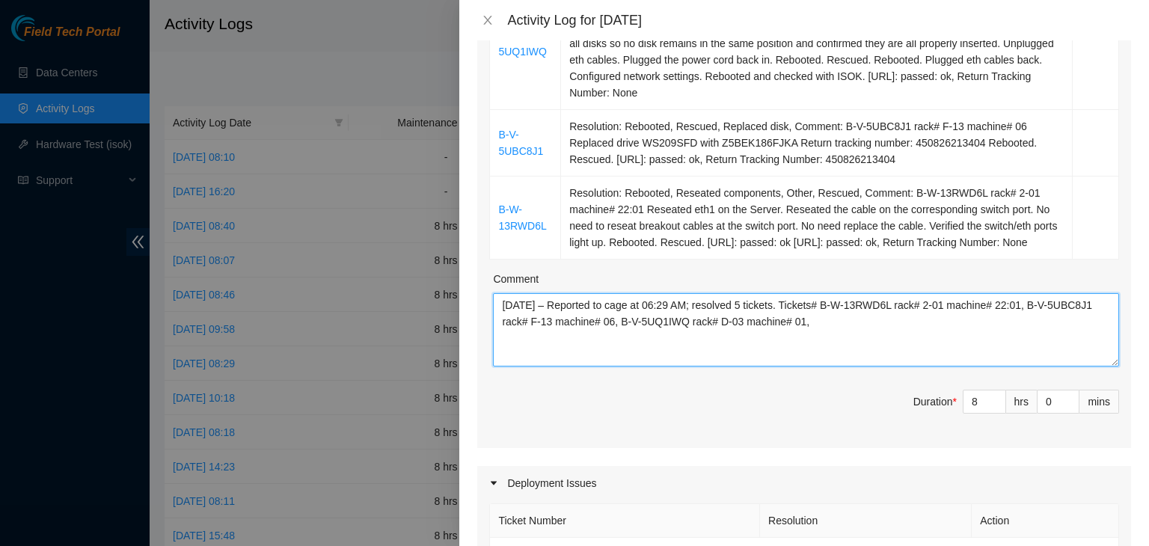
click at [871, 339] on textarea "08/22/2025 – Reported to cage at 06:29 AM; resolved 5 tickets. Tickets# B-W-13R…" at bounding box center [806, 329] width 626 height 73
paste textarea "B-V-5QHZUTA rack# D-05 machine# 05"
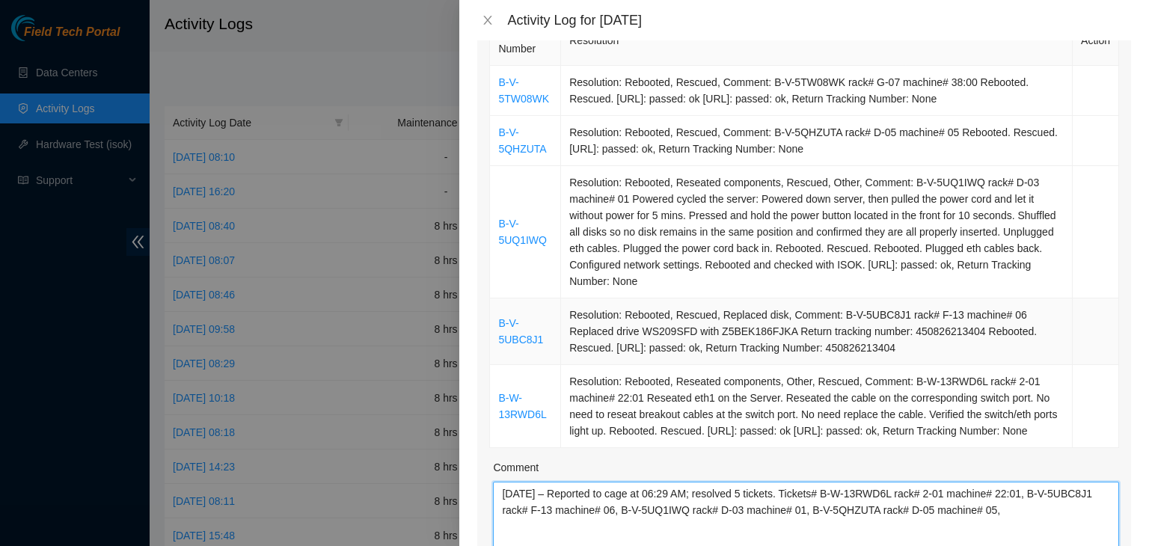
scroll to position [224, 0]
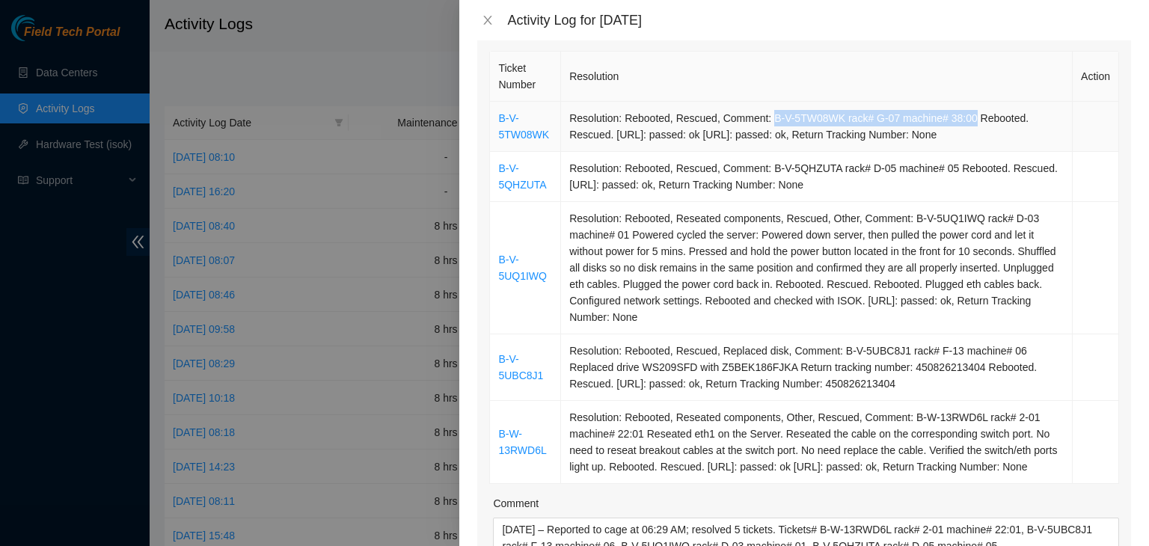
drag, startPoint x: 765, startPoint y: 117, endPoint x: 963, endPoint y: 124, distance: 198.4
click at [963, 124] on td "Resolution: Rebooted, Rescued, Comment: B-V-5TW08WK rack# G-07 machine# 38:00 R…" at bounding box center [817, 127] width 512 height 50
copy td "B-V-5TW08WK rack# G-07 machine# 38:00"
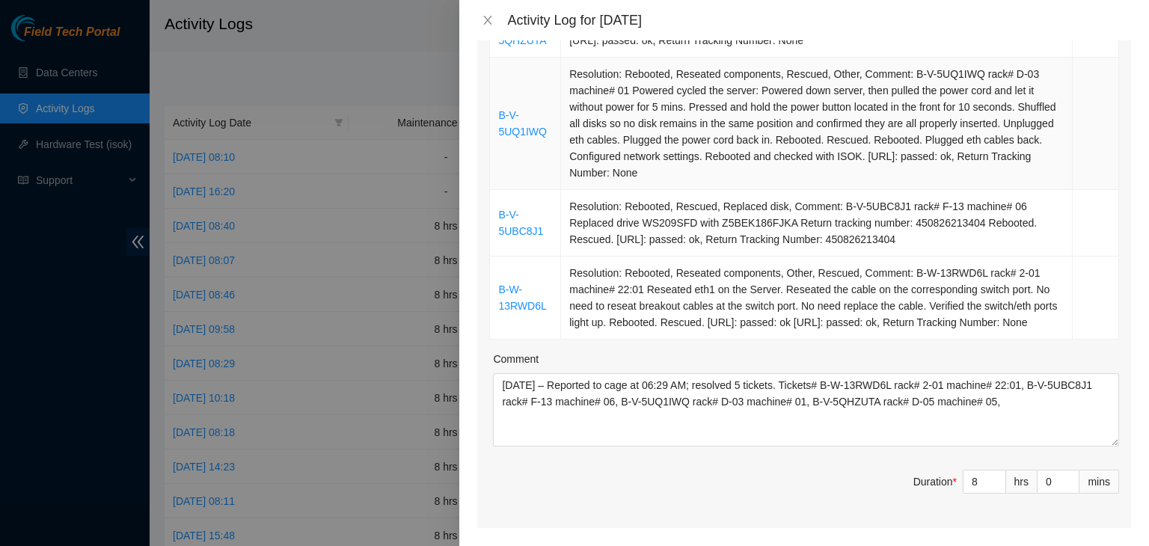
scroll to position [449, 0]
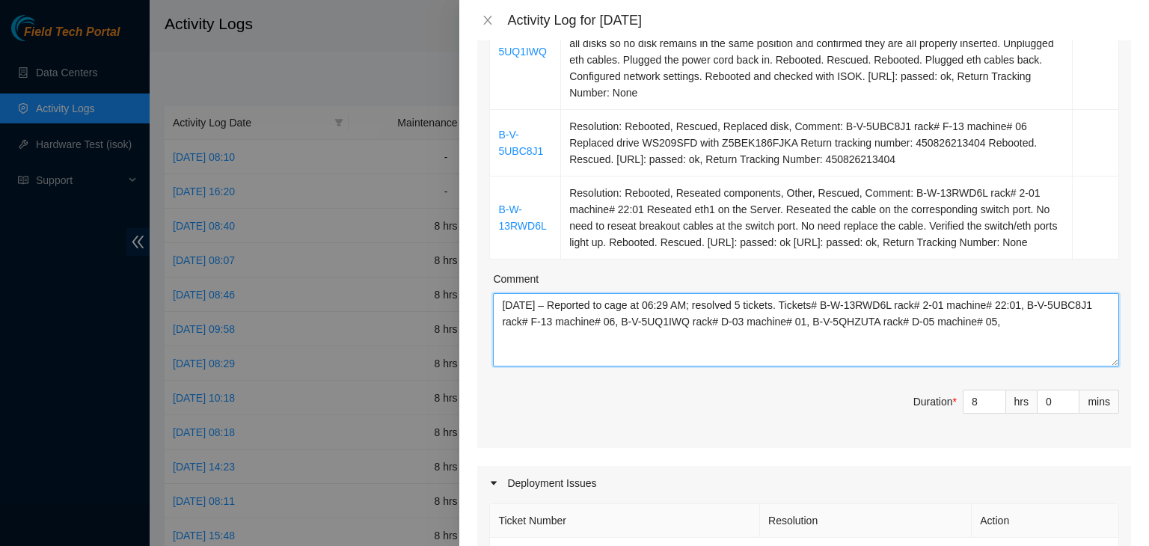
click at [1052, 330] on textarea "08/22/2025 – Reported to cage at 06:29 AM; resolved 5 tickets. Tickets# B-W-13R…" at bounding box center [806, 329] width 626 height 73
paste textarea "B-V-5TW08WK rack# G-07 machine# 38:00"
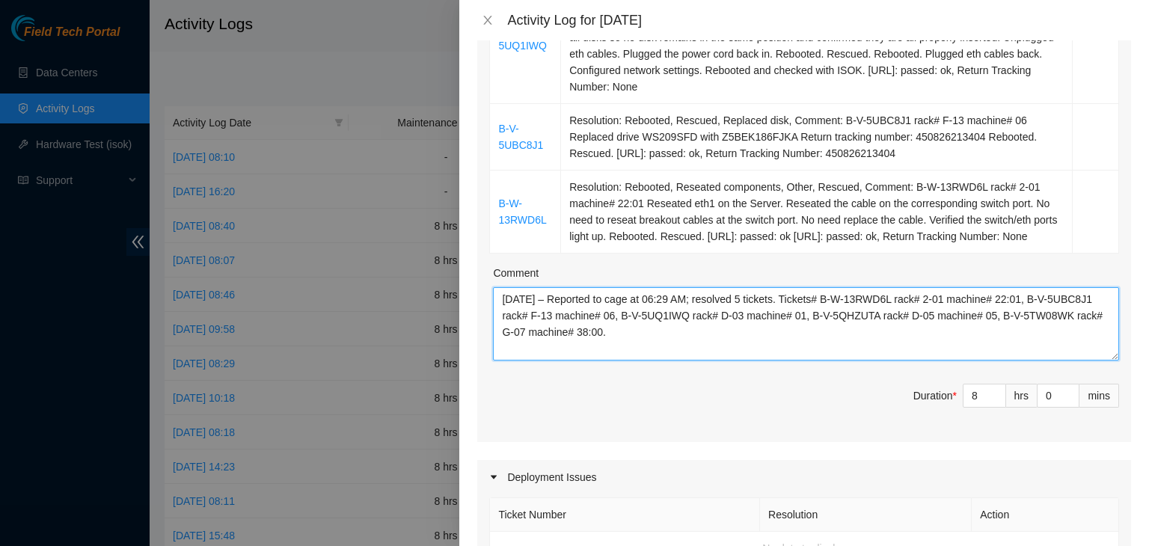
scroll to position [392, 0]
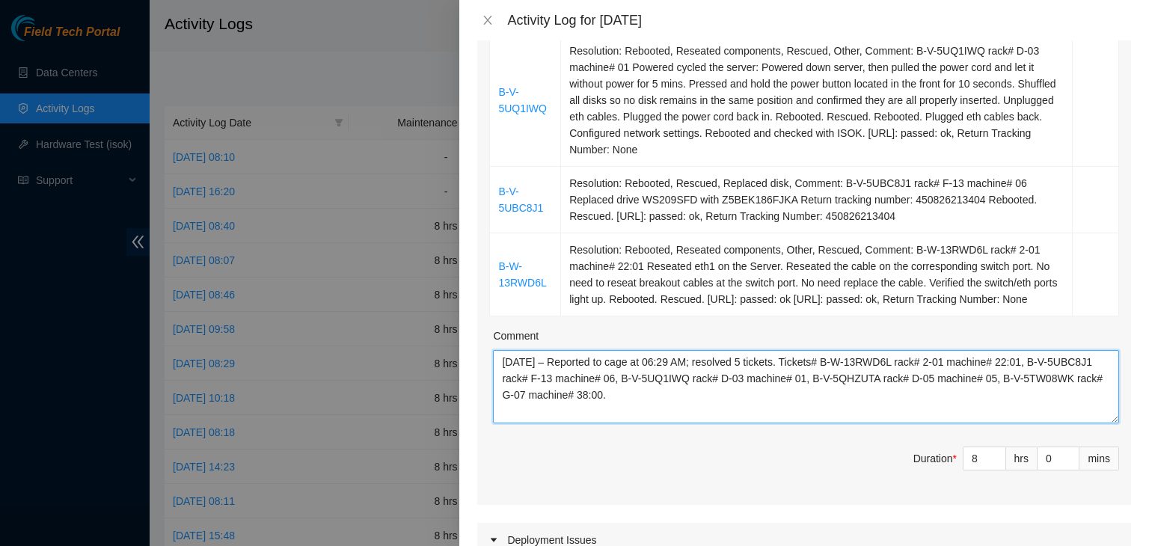
type textarea "08/22/2025 – Reported to cage at 06:29 AM; resolved 5 tickets. Tickets# B-W-13R…"
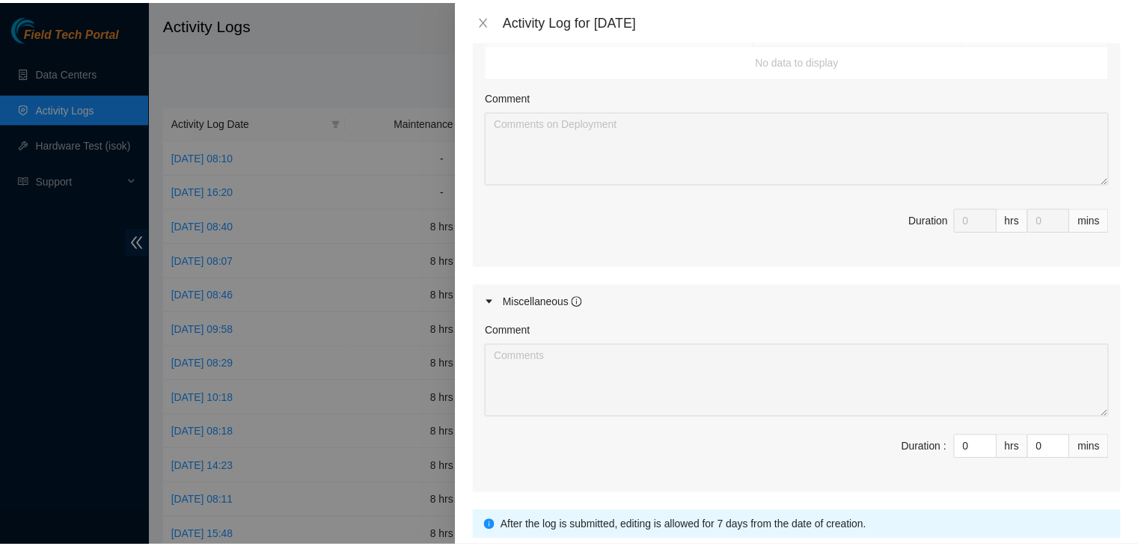
scroll to position [1066, 0]
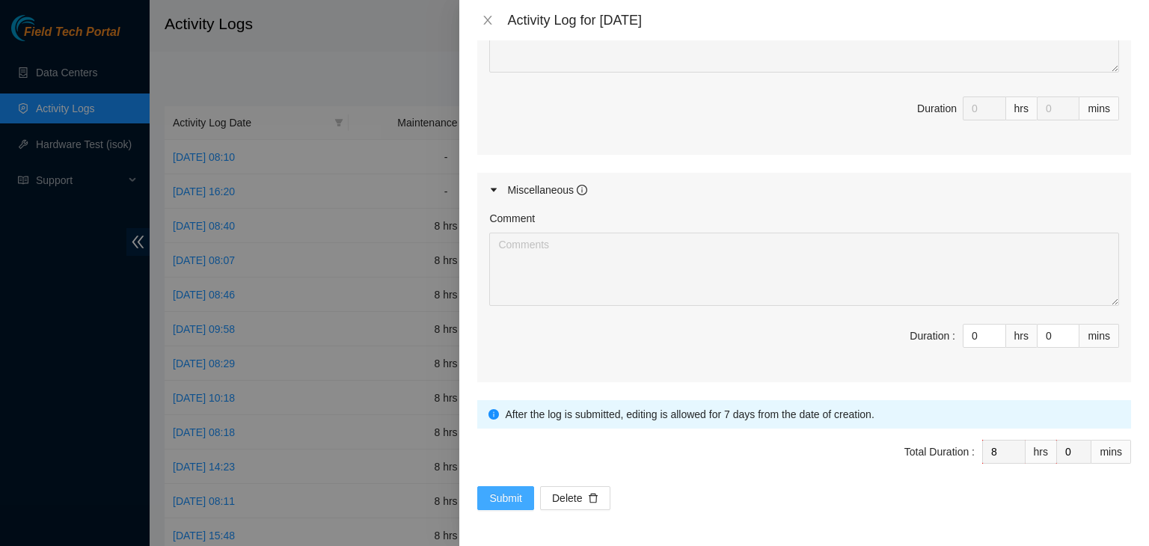
click at [498, 507] on button "Submit" at bounding box center [505, 498] width 57 height 24
